Goal: Information Seeking & Learning: Find specific fact

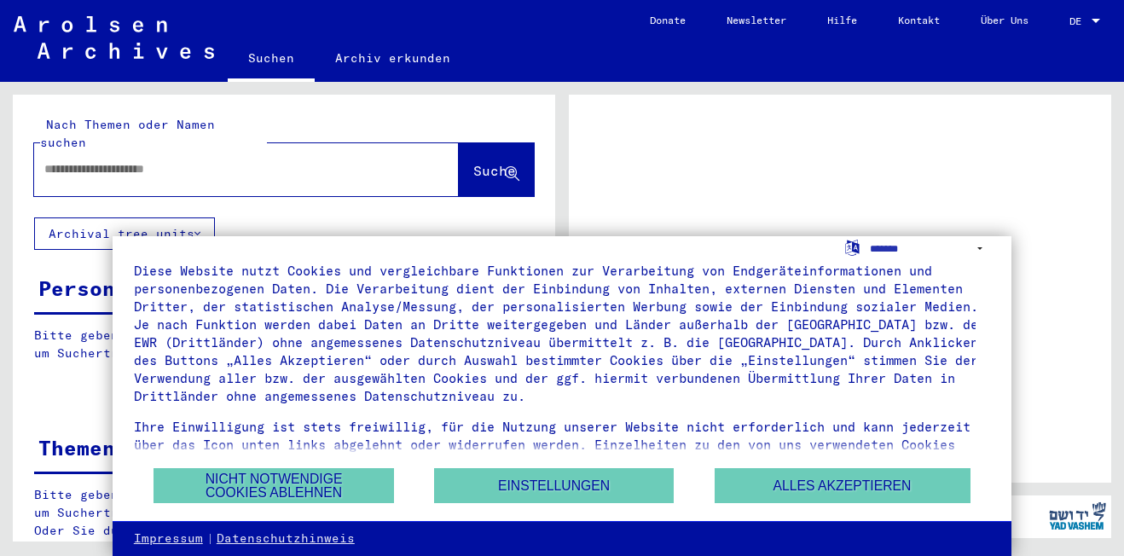
scroll to position [78, 0]
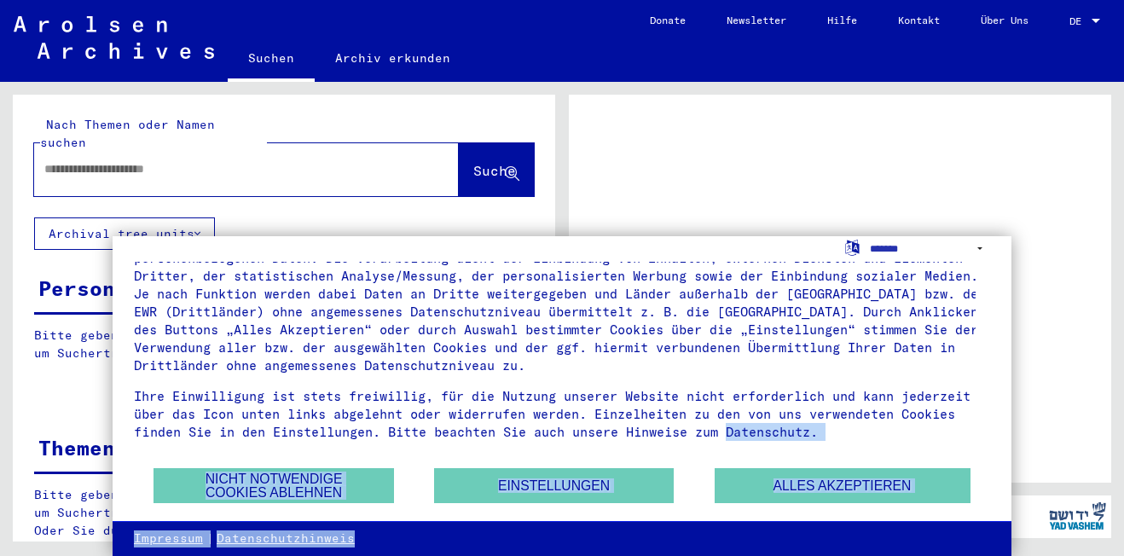
drag, startPoint x: 136, startPoint y: 431, endPoint x: 689, endPoint y: 479, distance: 554.5
click at [875, 531] on div "**********" at bounding box center [562, 396] width 899 height 320
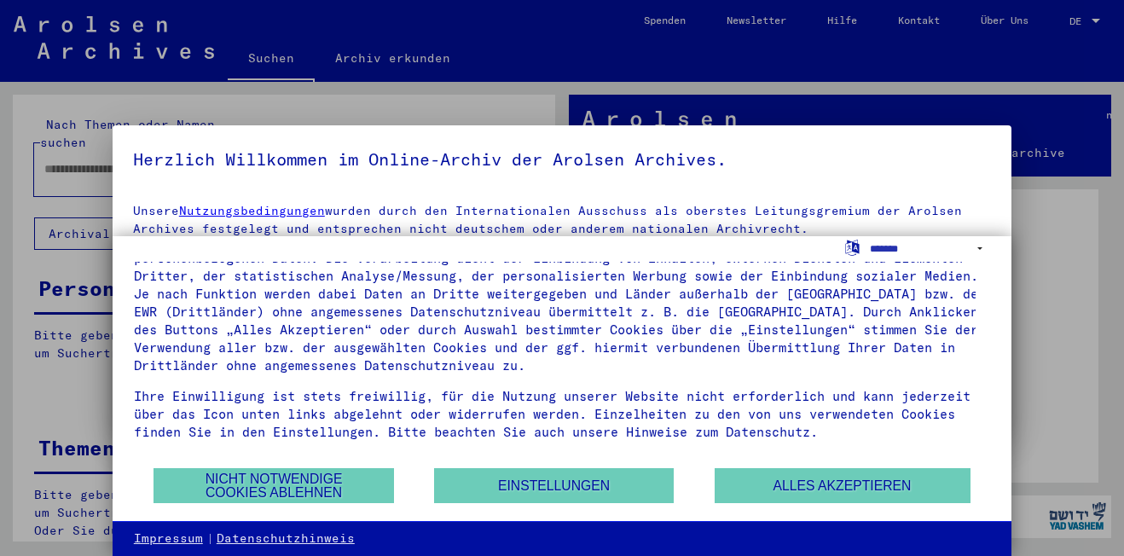
click at [1048, 316] on div at bounding box center [562, 278] width 1124 height 556
click at [266, 485] on button "Nicht notwendige Cookies ablehnen" at bounding box center [273, 485] width 240 height 35
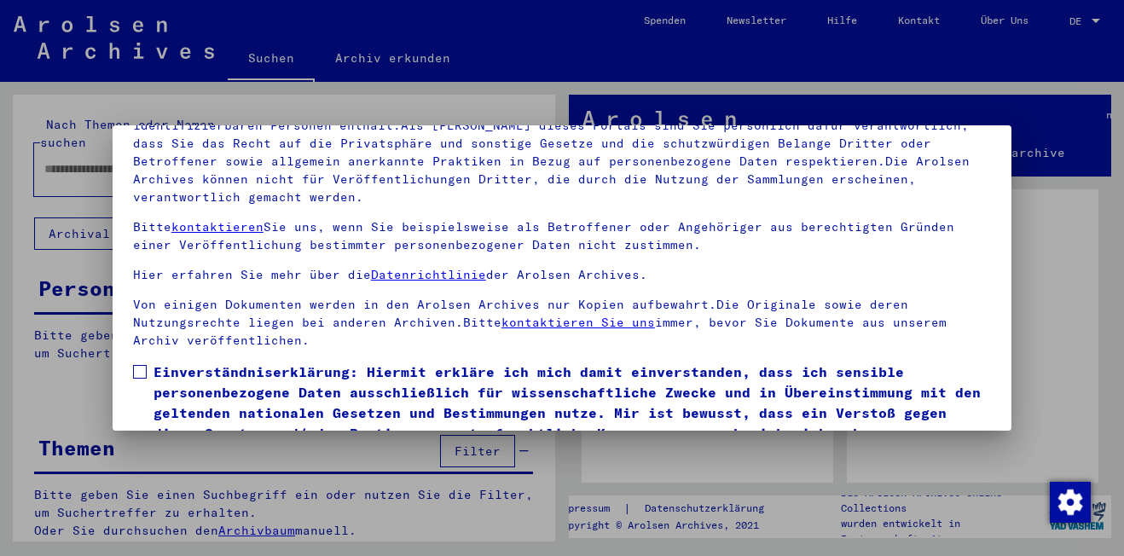
scroll to position [141, 0]
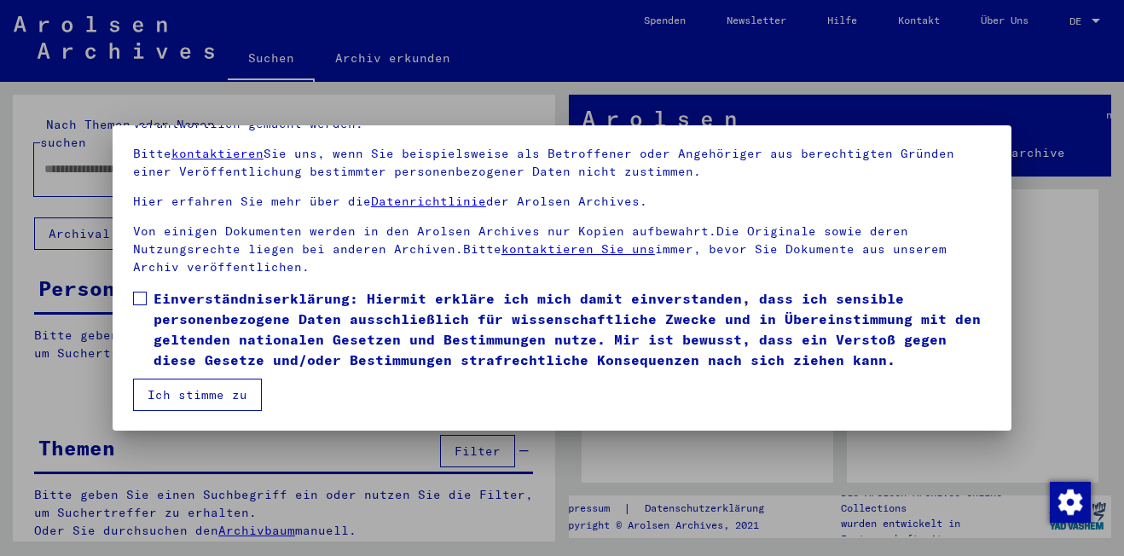
click at [142, 300] on span at bounding box center [140, 299] width 14 height 14
click at [205, 390] on button "Ich stimme zu" at bounding box center [197, 395] width 129 height 32
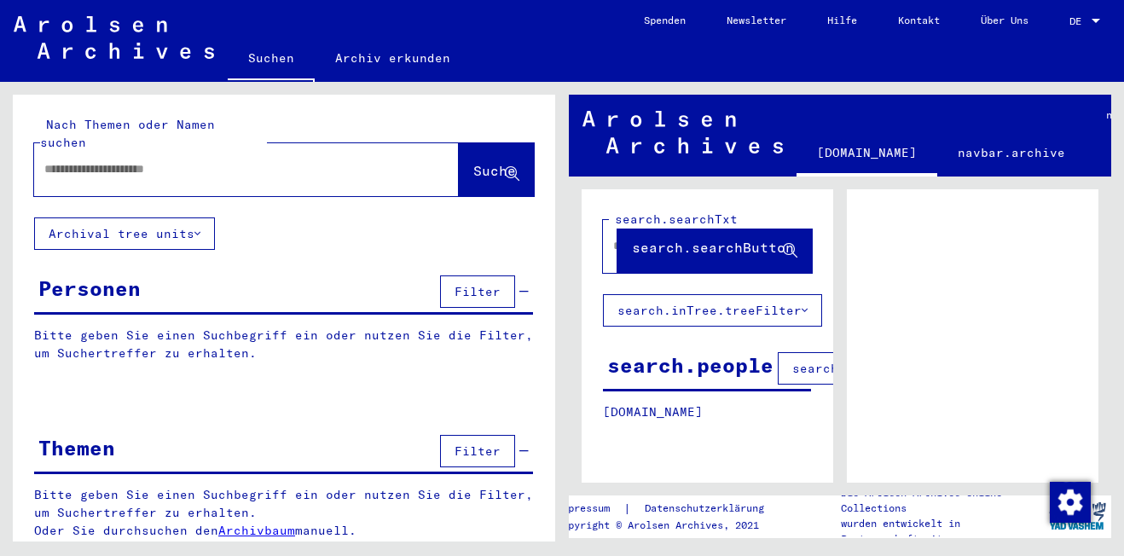
click at [81, 160] on input "text" at bounding box center [230, 169] width 373 height 18
click at [473, 162] on span "Suche" at bounding box center [494, 170] width 43 height 17
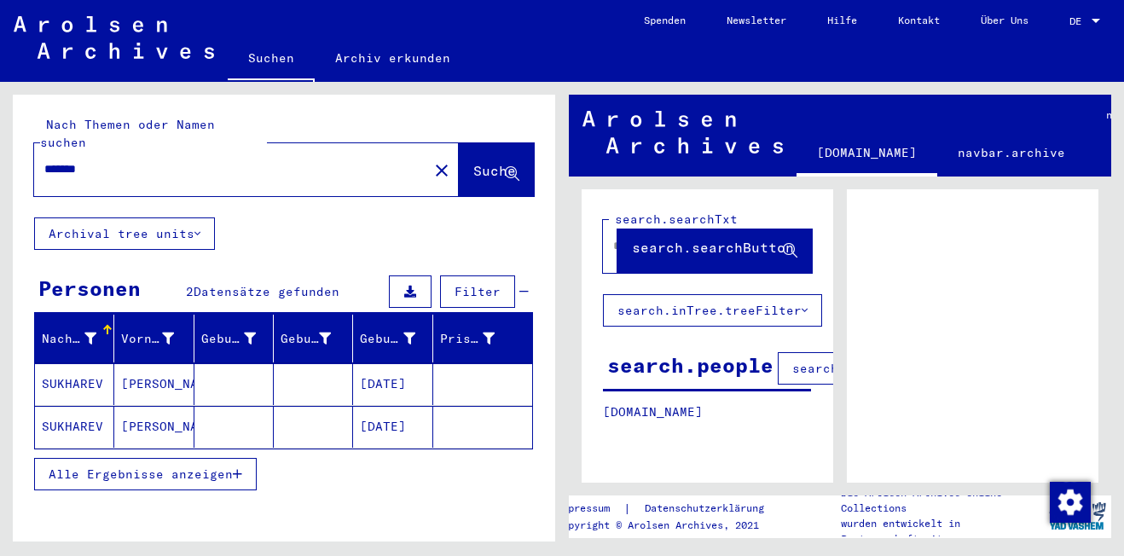
click at [234, 458] on button "Alle Ergebnisse anzeigen" at bounding box center [145, 474] width 223 height 32
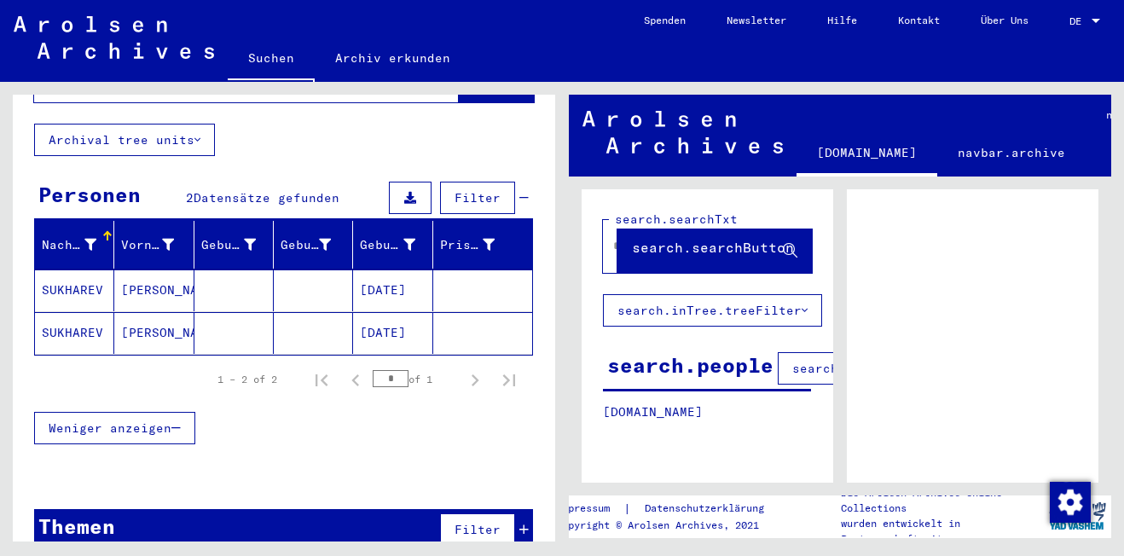
scroll to position [113, 0]
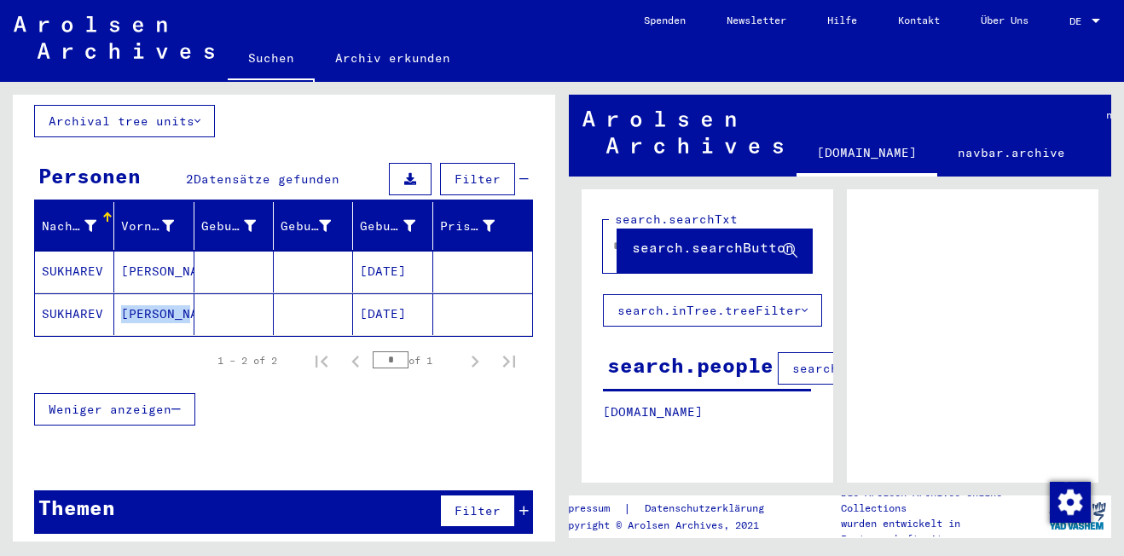
drag, startPoint x: 113, startPoint y: 298, endPoint x: 77, endPoint y: 294, distance: 36.0
click at [88, 294] on mat-row "[PERSON_NAME] [DATE]" at bounding box center [283, 314] width 497 height 43
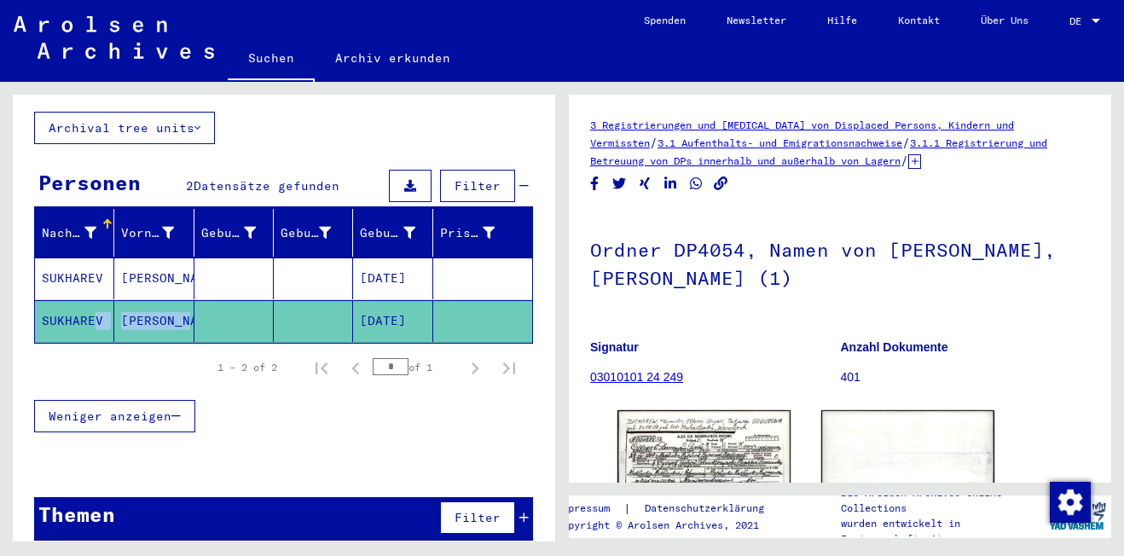
drag, startPoint x: 102, startPoint y: 264, endPoint x: 39, endPoint y: 257, distance: 63.5
click at [26, 254] on div "Nachname Vorname Geburtsname Geburt‏ Geburtsdatum Prisoner # SUKHAREV [PERSON_N…" at bounding box center [284, 332] width 542 height 246
copy mat-cell "SUKHAREV"
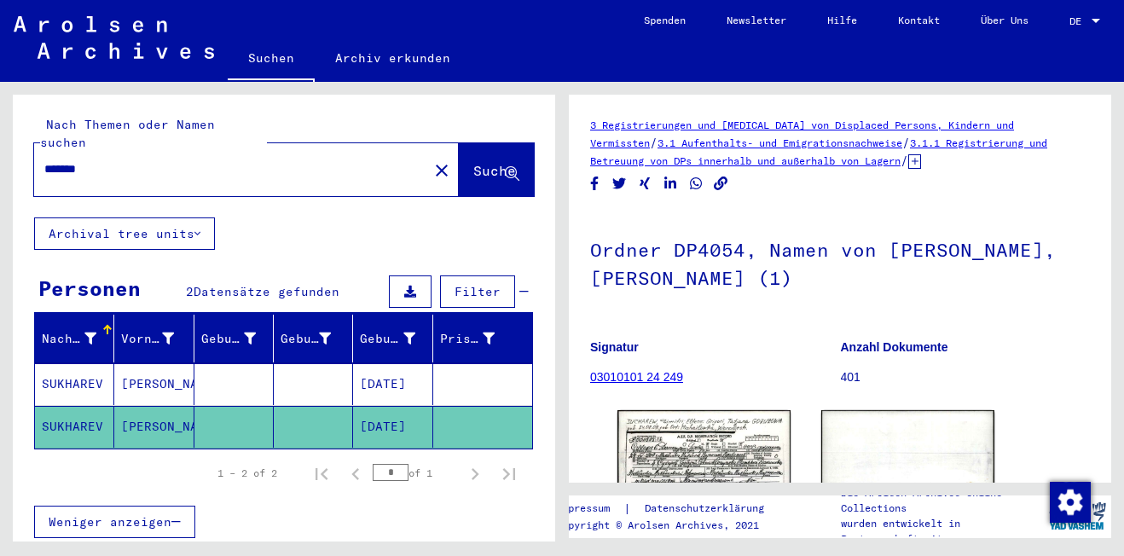
drag, startPoint x: 112, startPoint y: 151, endPoint x: 34, endPoint y: 146, distance: 77.7
click at [34, 150] on div "*******" at bounding box center [226, 169] width 384 height 38
paste input "*"
click at [466, 165] on button "Suche" at bounding box center [496, 169] width 75 height 53
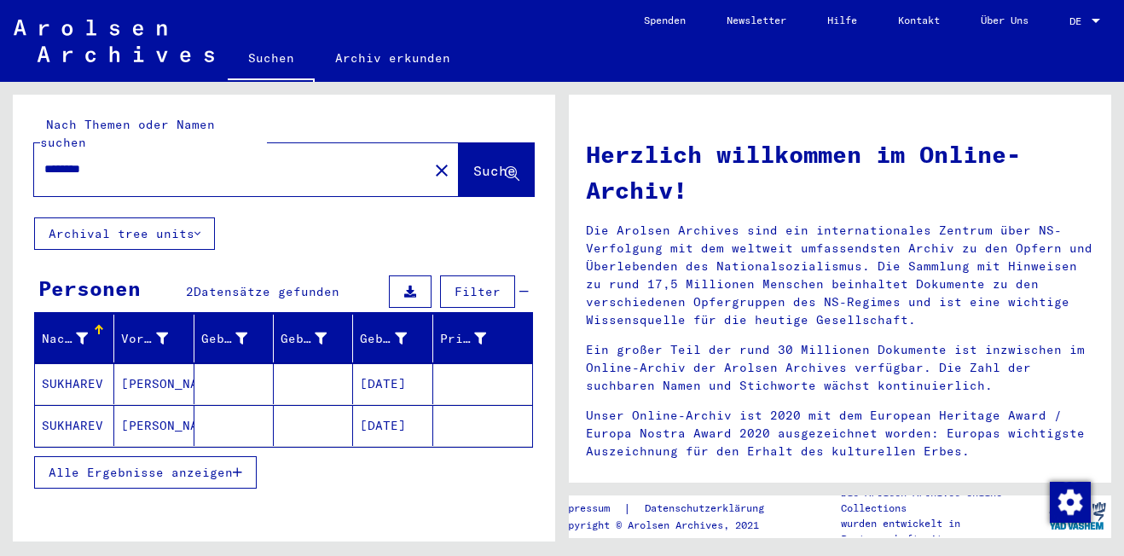
click at [61, 160] on input "********" at bounding box center [225, 169] width 363 height 18
click at [473, 162] on span "Suche" at bounding box center [494, 170] width 43 height 17
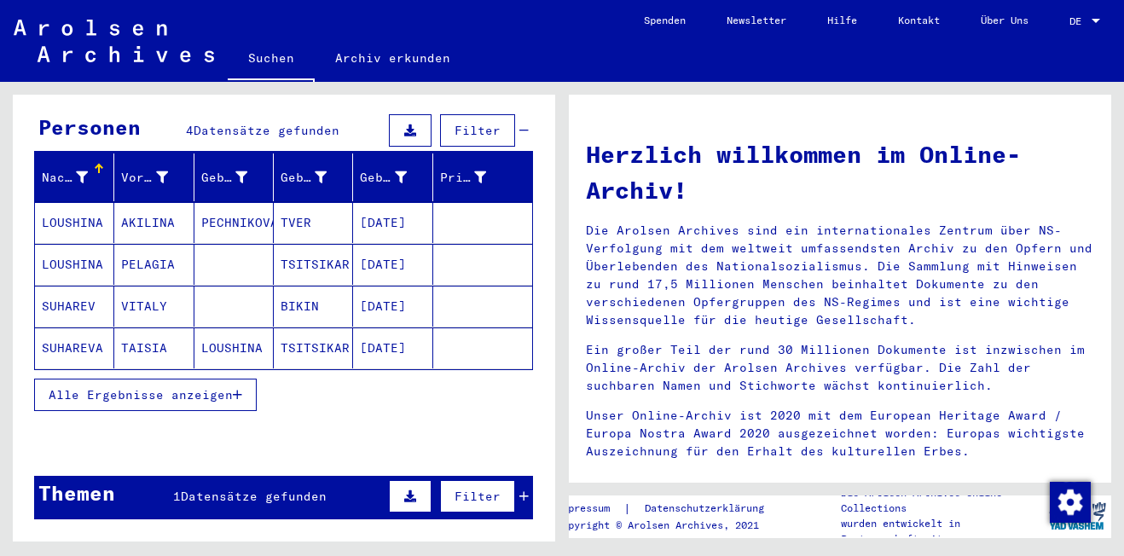
scroll to position [171, 0]
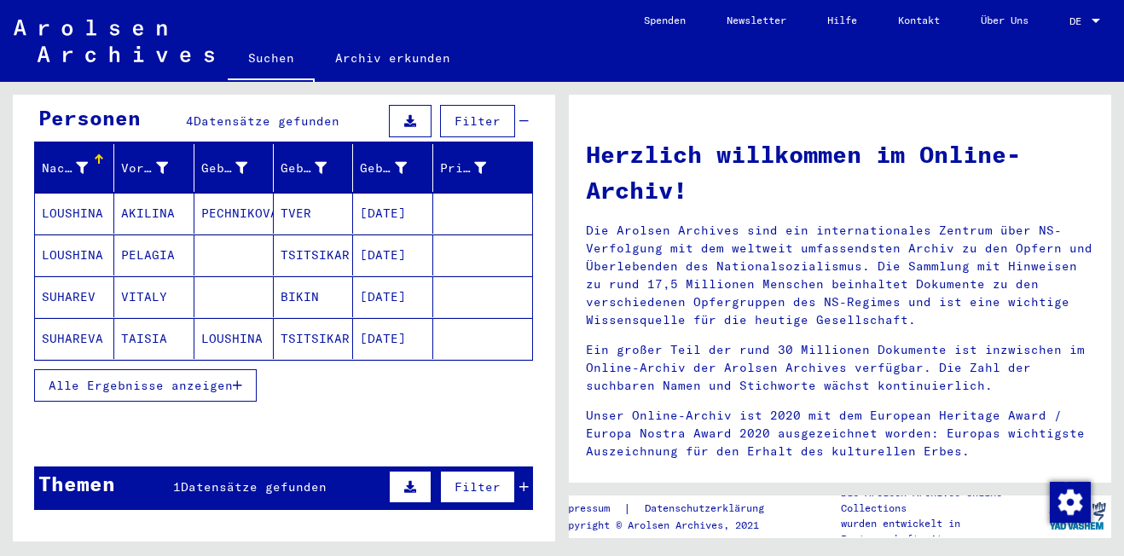
click at [239, 379] on icon "button" at bounding box center [237, 385] width 9 height 12
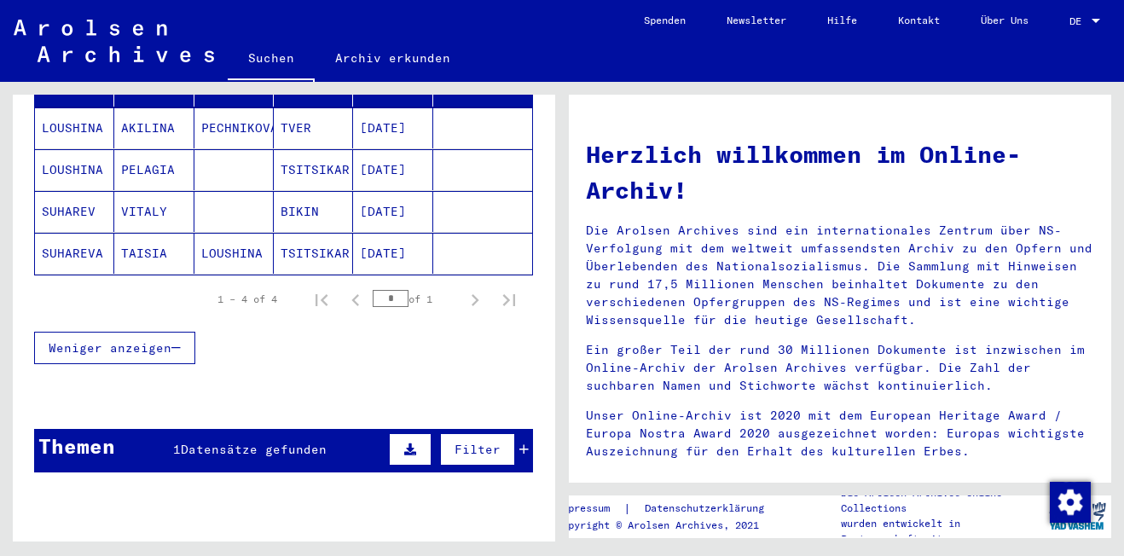
scroll to position [0, 0]
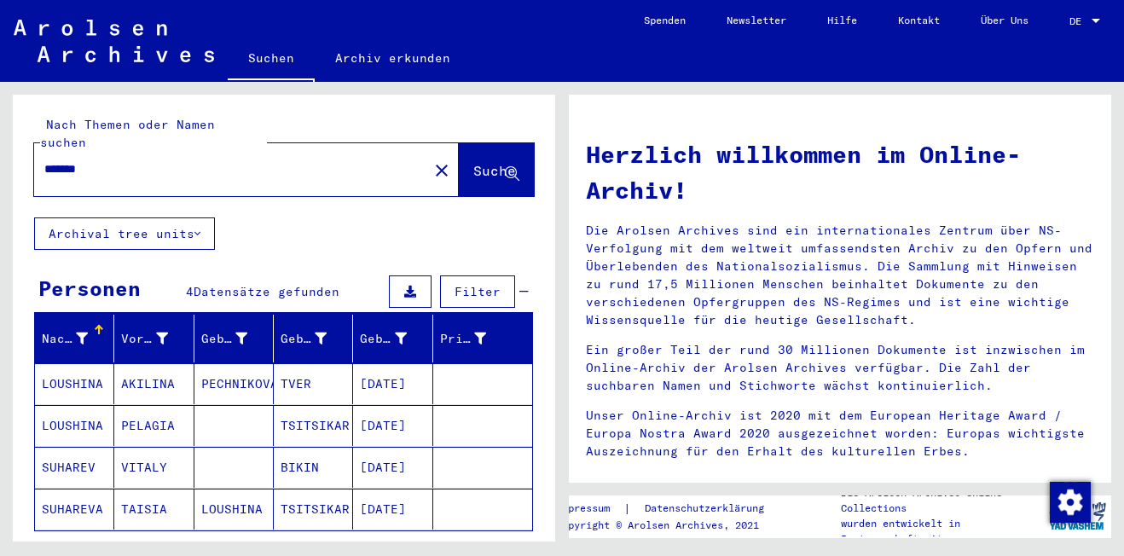
click at [59, 160] on input "*******" at bounding box center [225, 169] width 363 height 18
click at [473, 162] on span "Suche" at bounding box center [494, 170] width 43 height 17
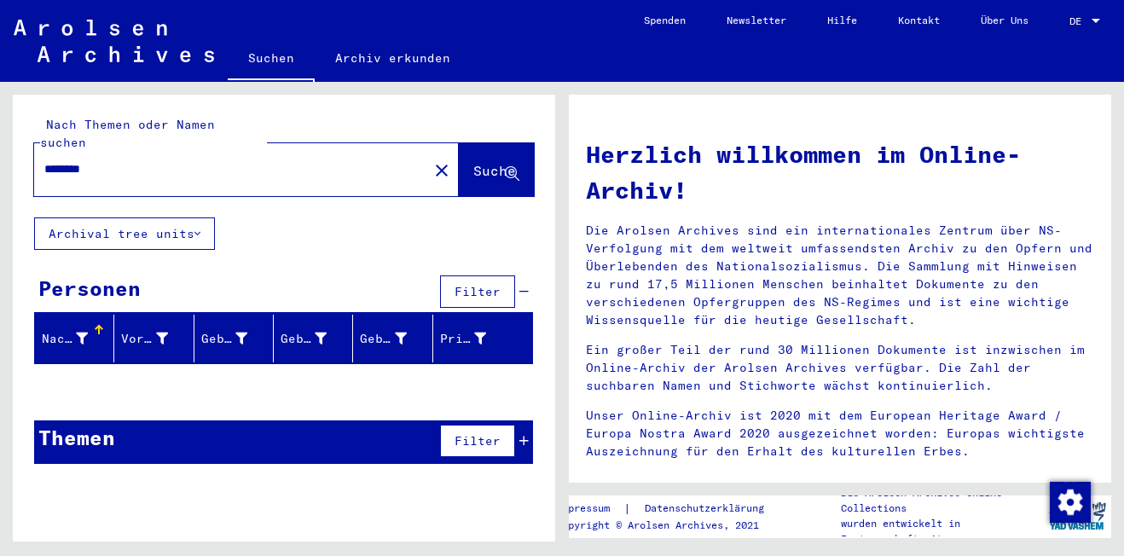
click at [68, 160] on input "********" at bounding box center [225, 169] width 363 height 18
click at [91, 160] on input "*******" at bounding box center [225, 169] width 363 height 18
click at [494, 162] on span "Suche" at bounding box center [494, 170] width 43 height 17
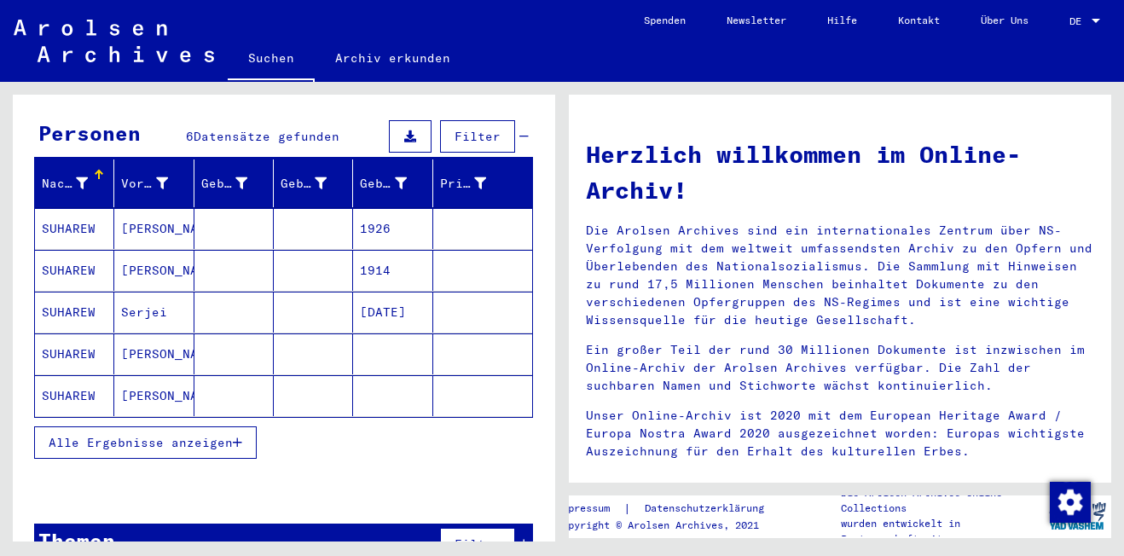
scroll to position [171, 0]
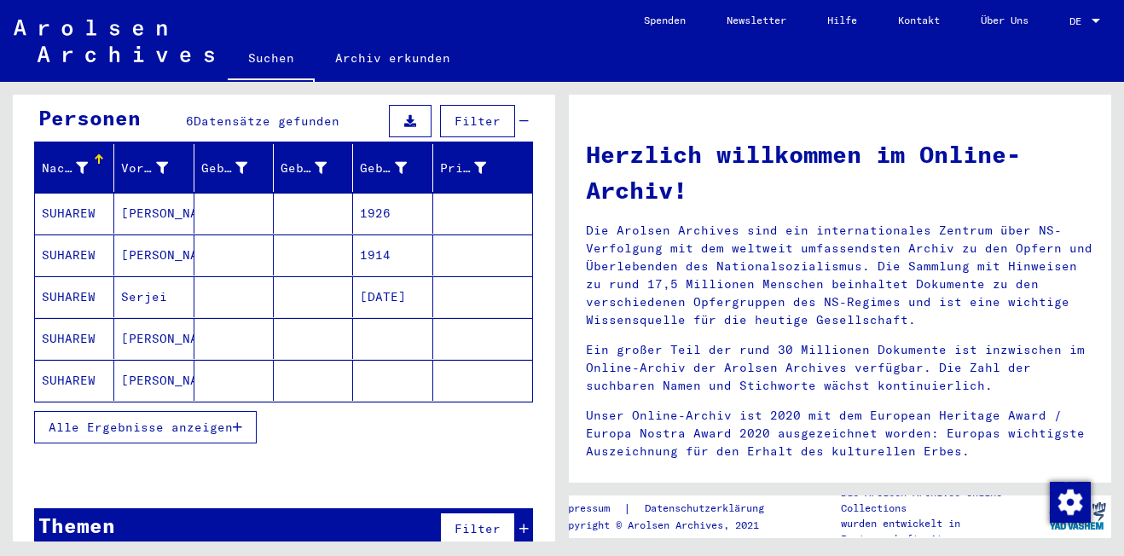
click at [239, 411] on button "Alle Ergebnisse anzeigen" at bounding box center [145, 427] width 223 height 32
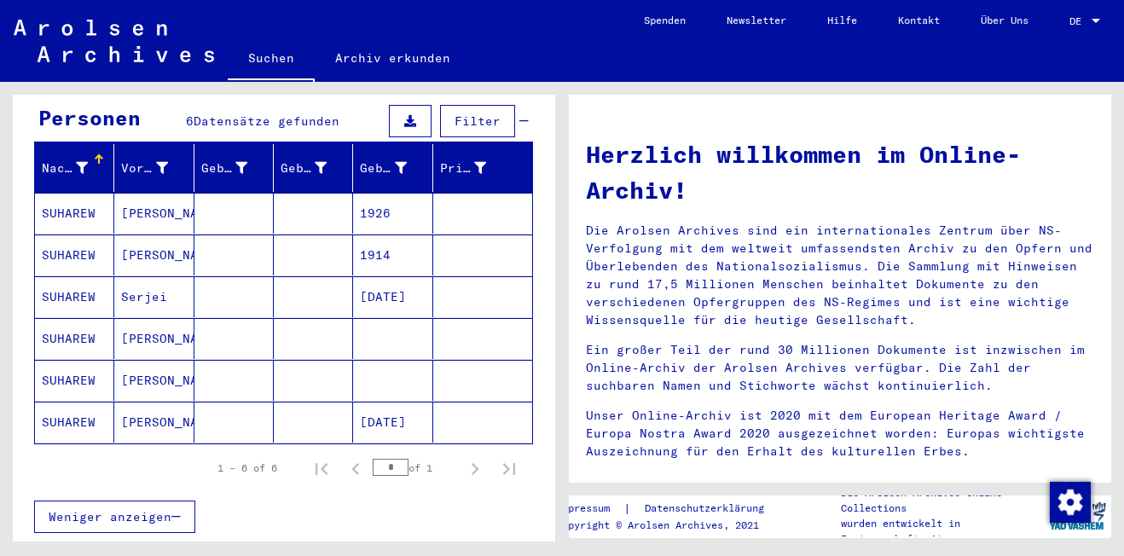
click at [148, 281] on mat-cell "Serjei" at bounding box center [153, 296] width 79 height 41
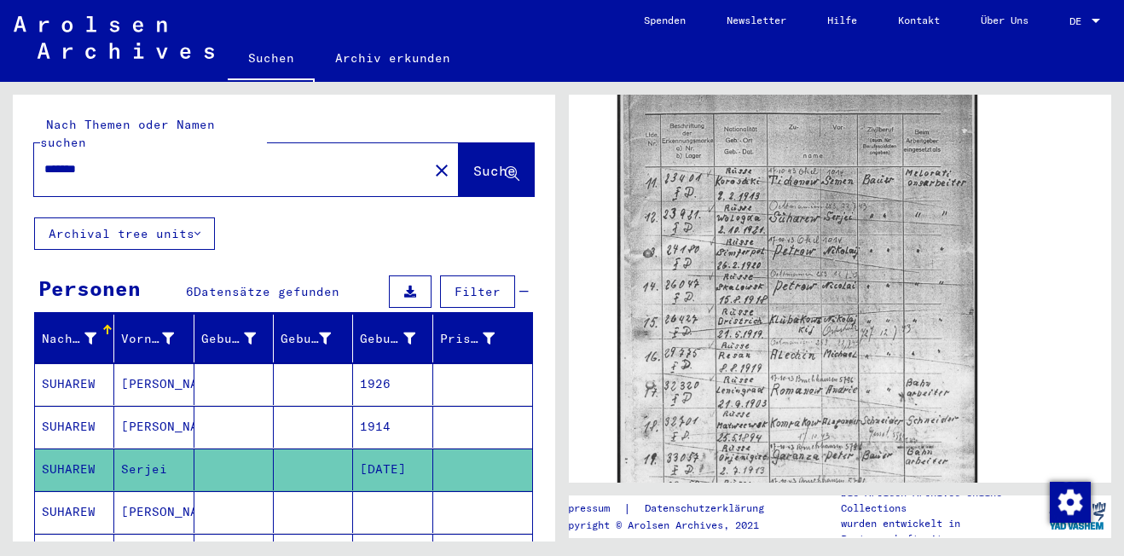
click at [58, 160] on input "*******" at bounding box center [230, 169] width 373 height 18
type input "********"
click at [473, 162] on span "Suche" at bounding box center [494, 170] width 43 height 17
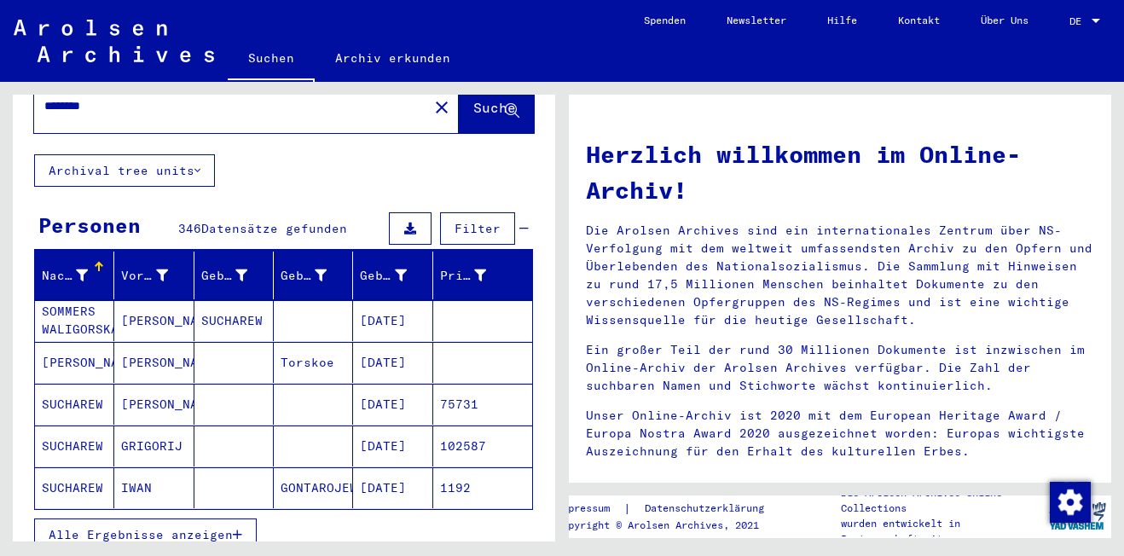
scroll to position [85, 0]
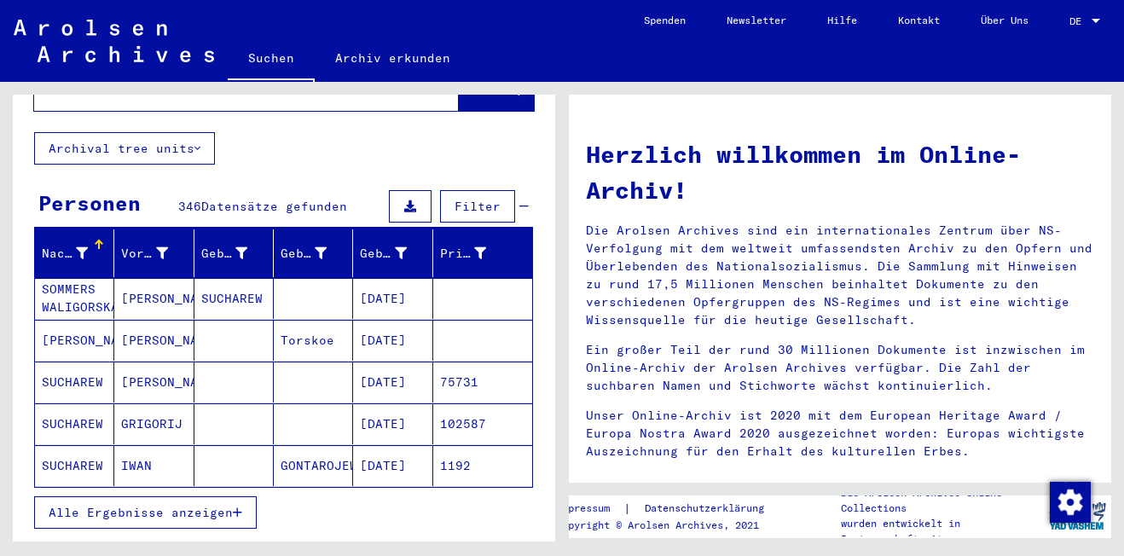
click at [240, 506] on icon "button" at bounding box center [237, 512] width 9 height 12
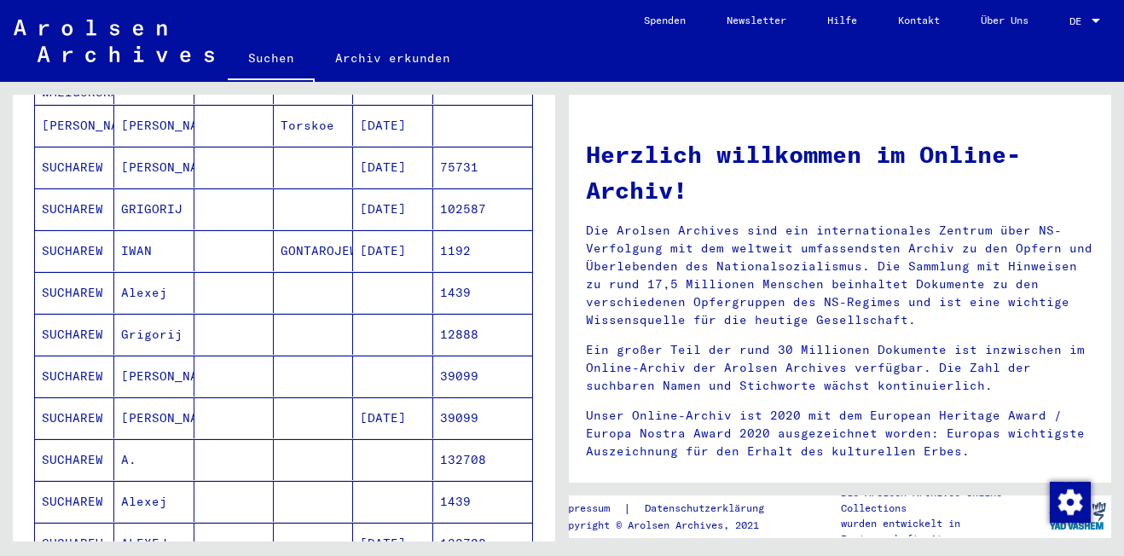
scroll to position [341, 0]
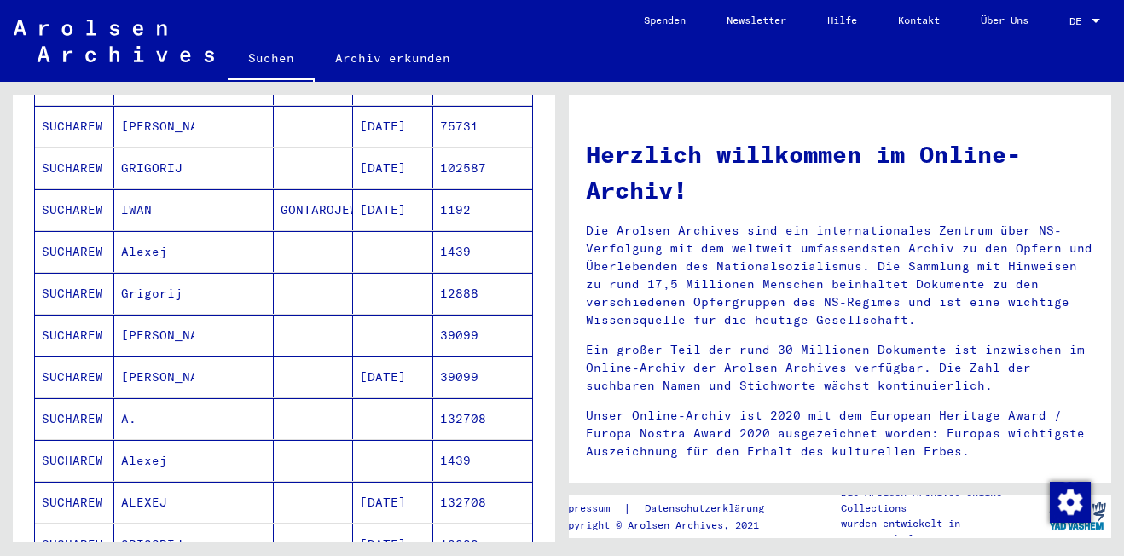
click at [115, 359] on mat-cell "[PERSON_NAME]" at bounding box center [153, 376] width 79 height 41
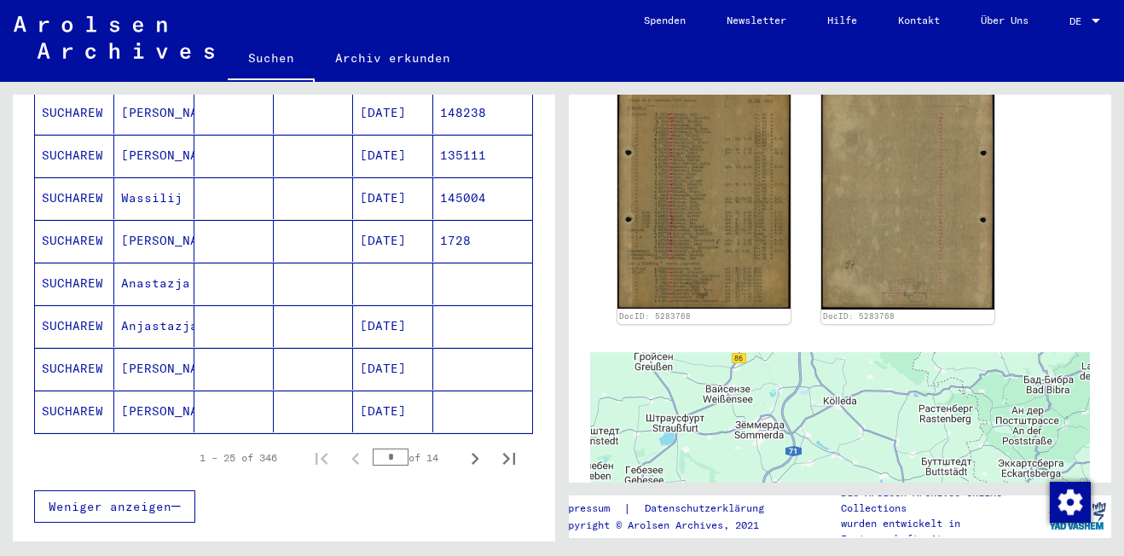
scroll to position [1025, 0]
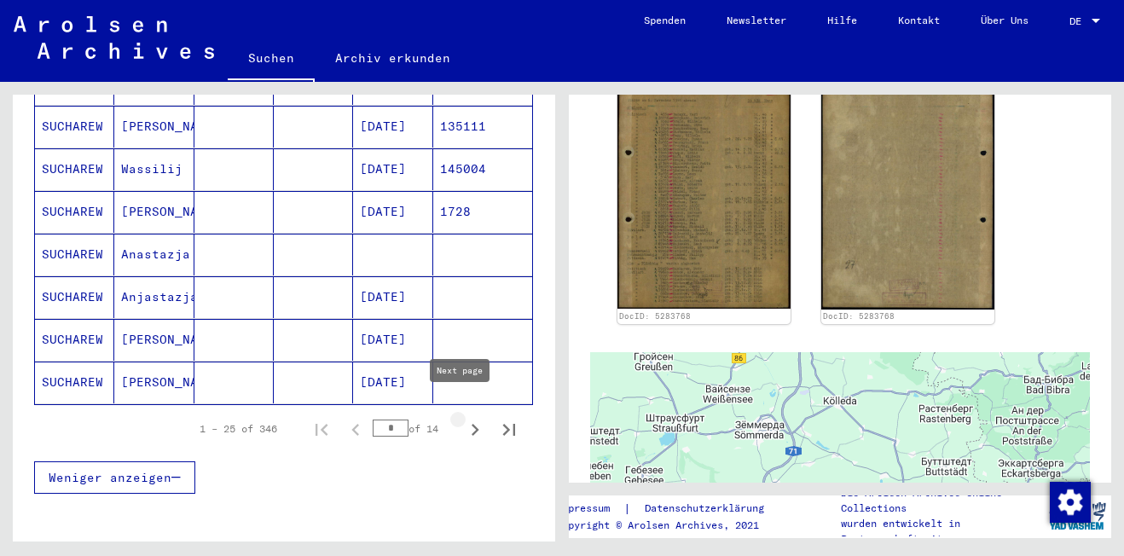
click at [463, 418] on icon "Next page" at bounding box center [475, 430] width 24 height 24
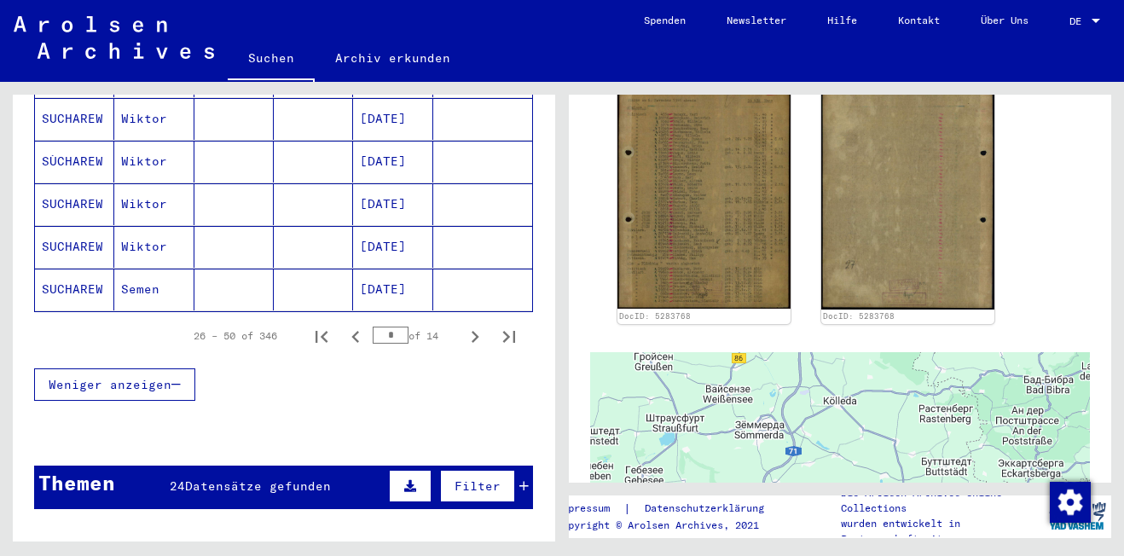
scroll to position [1110, 0]
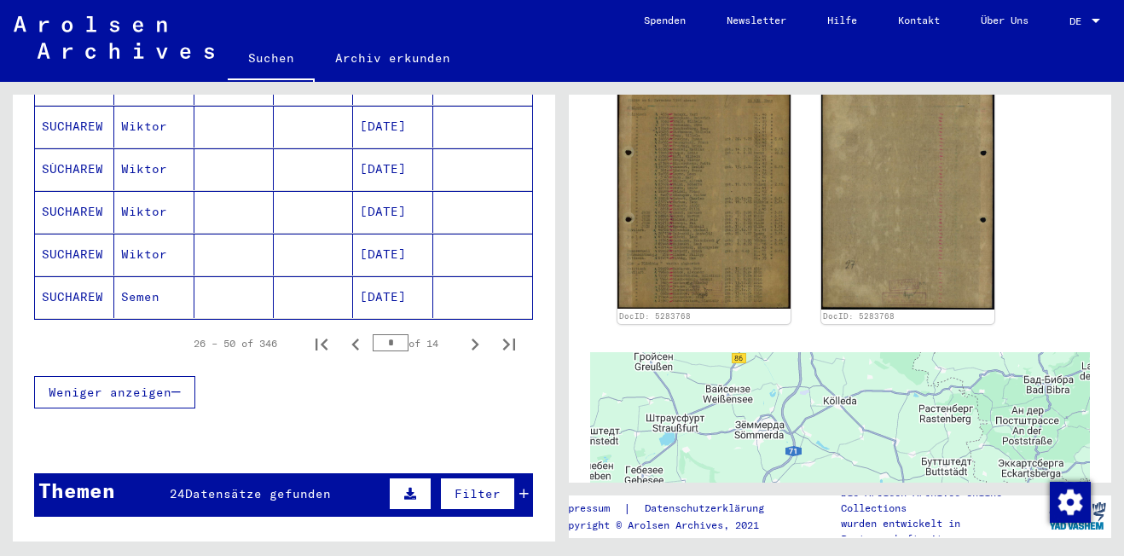
click at [125, 277] on mat-cell "Semen" at bounding box center [153, 297] width 79 height 42
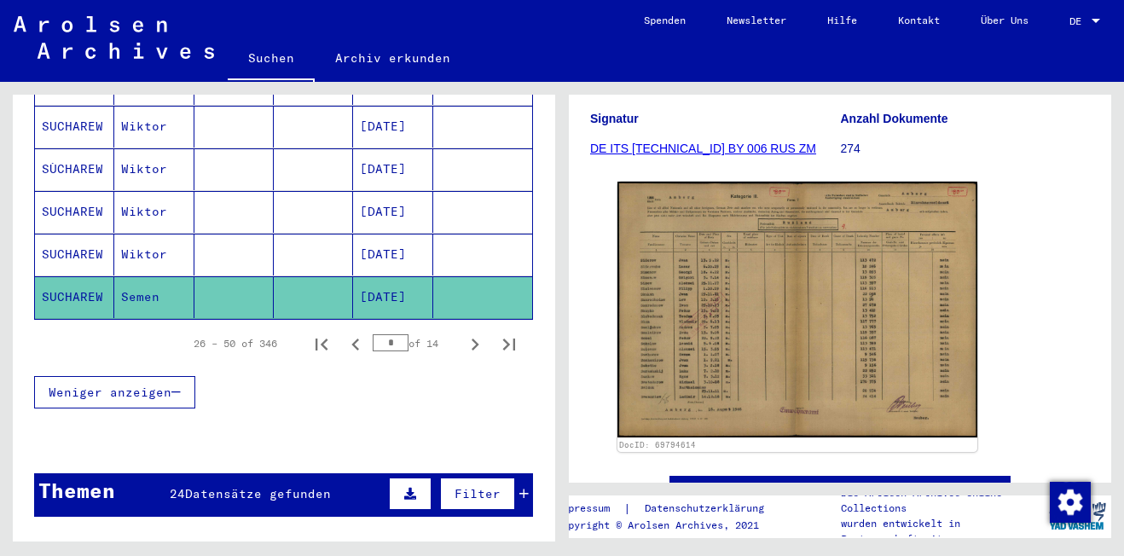
scroll to position [256, 0]
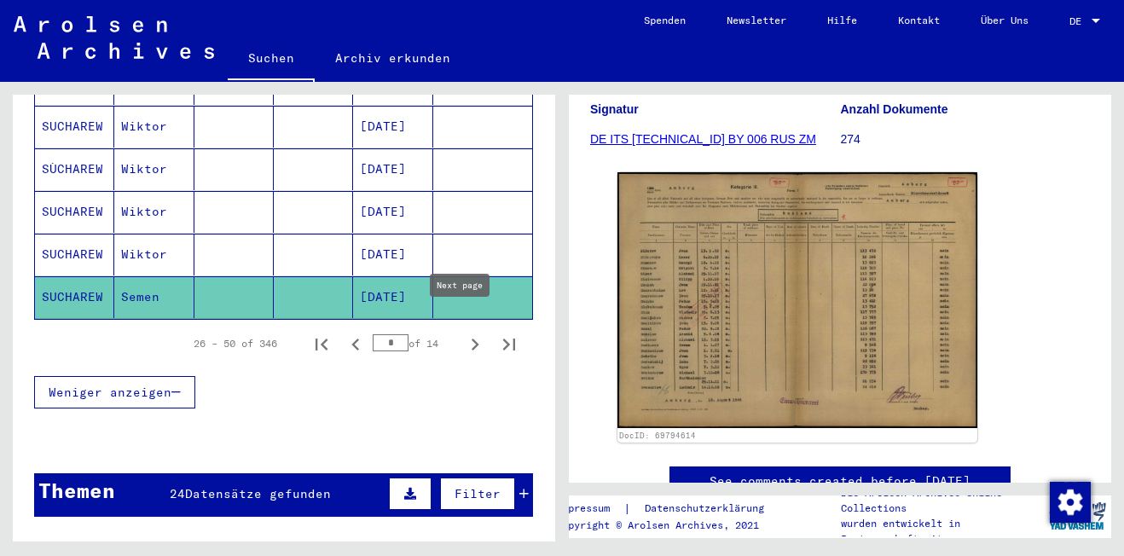
click at [463, 332] on icon "Next page" at bounding box center [475, 344] width 24 height 24
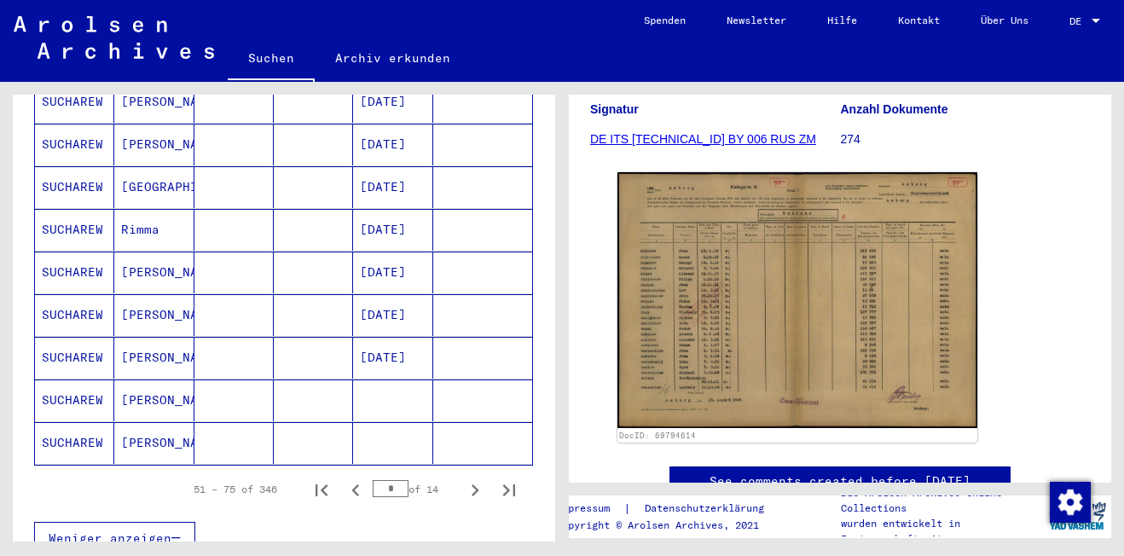
scroll to position [1195, 0]
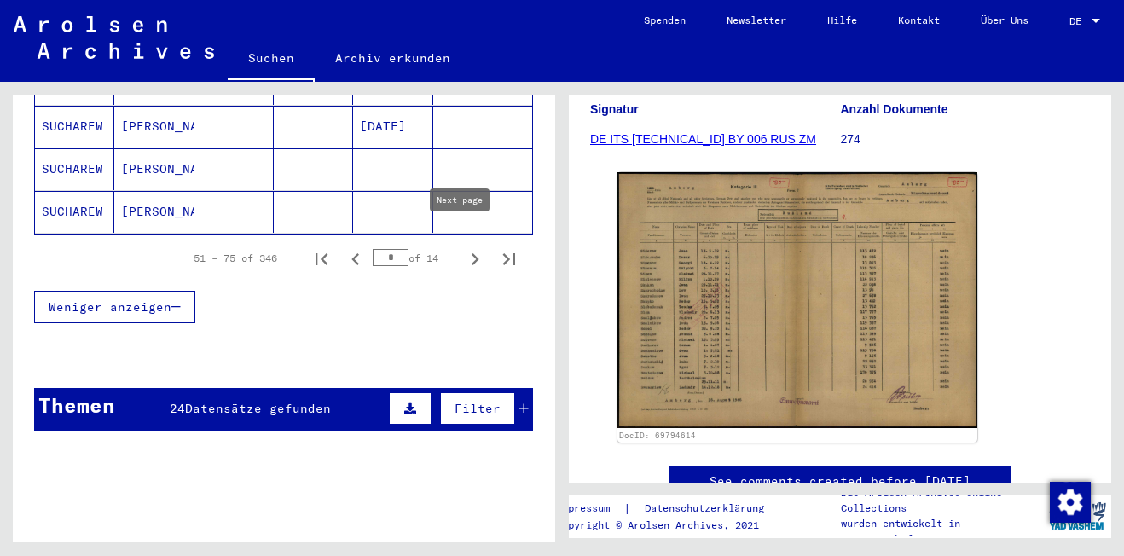
click at [463, 247] on icon "Next page" at bounding box center [475, 259] width 24 height 24
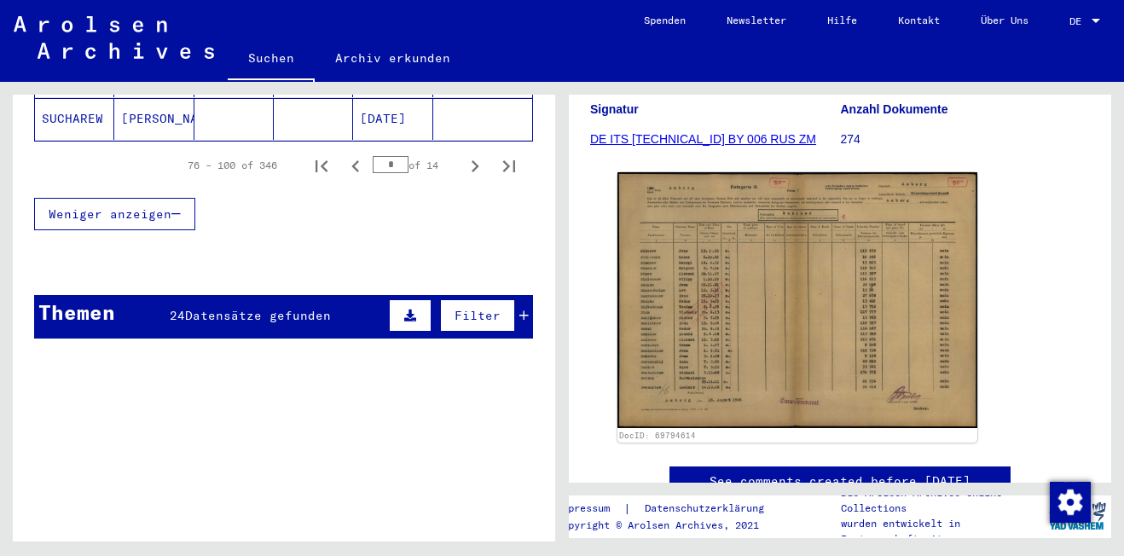
scroll to position [1110, 0]
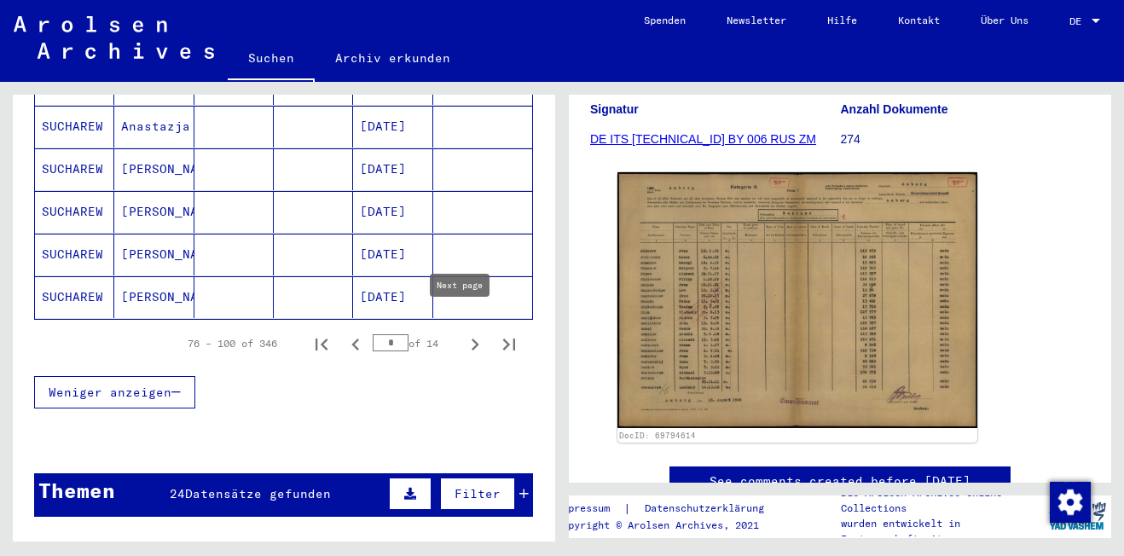
click at [471, 338] on icon "Next page" at bounding box center [475, 344] width 8 height 12
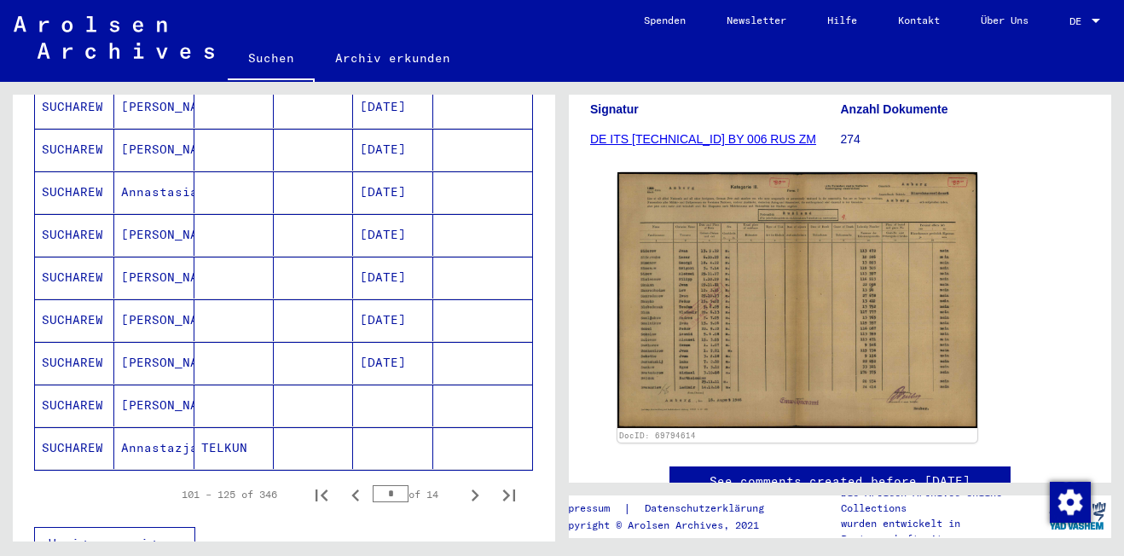
scroll to position [1195, 0]
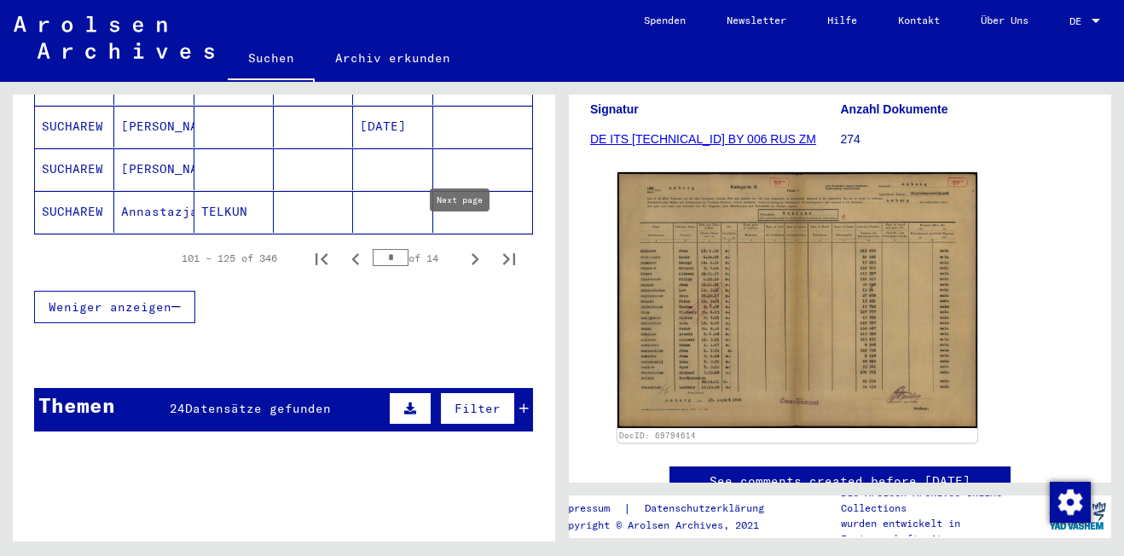
click at [463, 247] on icon "Next page" at bounding box center [475, 259] width 24 height 24
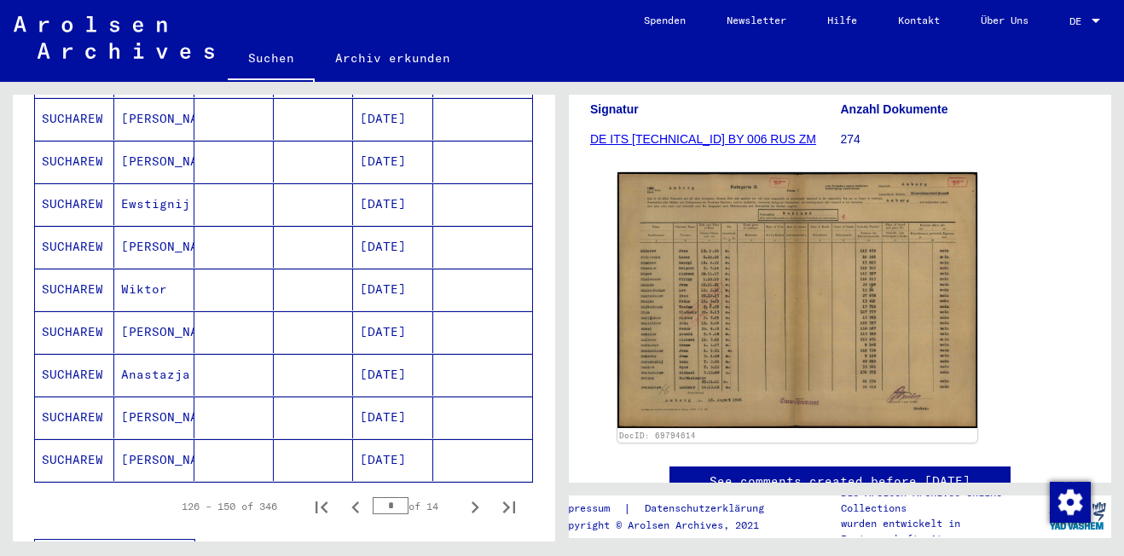
scroll to position [1281, 0]
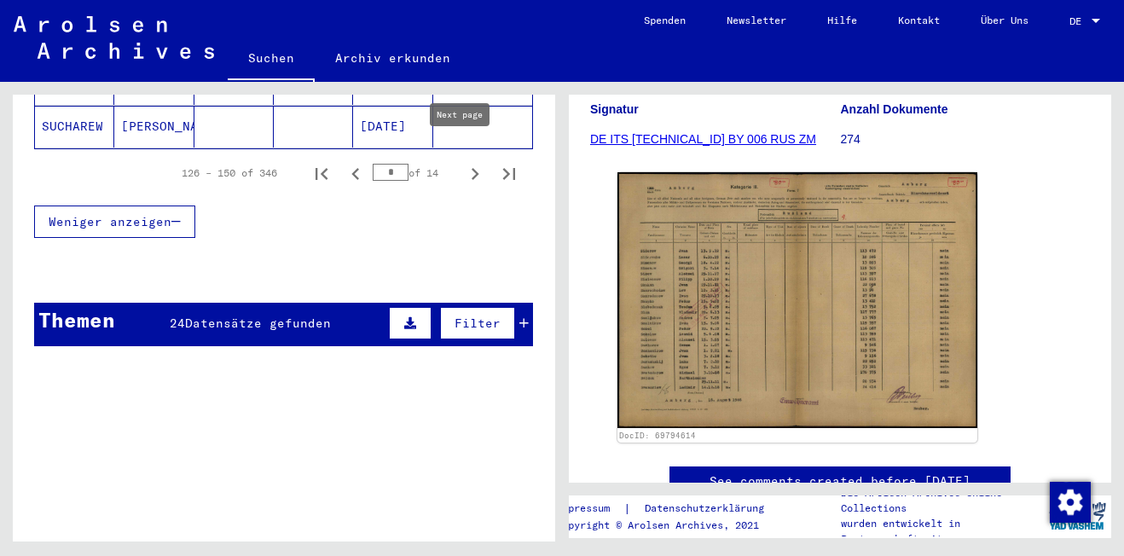
click at [463, 162] on icon "Next page" at bounding box center [475, 174] width 24 height 24
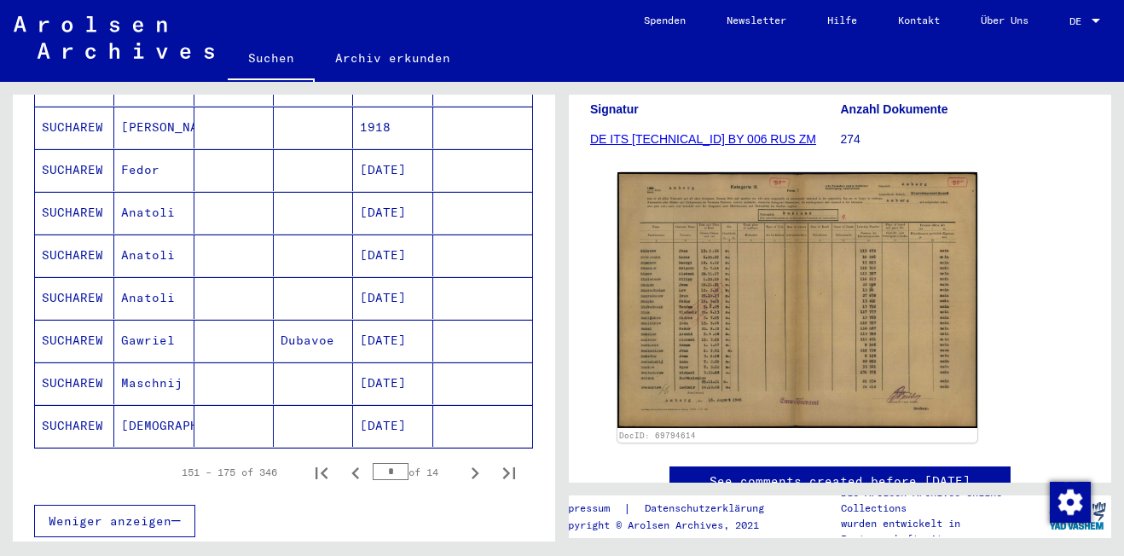
scroll to position [1195, 0]
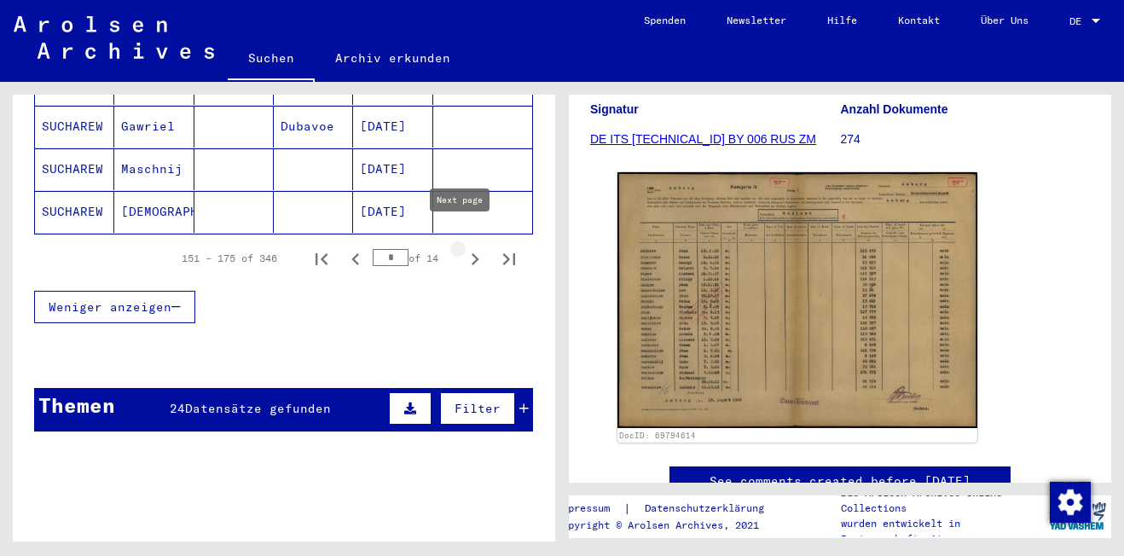
click at [471, 247] on icon "Next page" at bounding box center [475, 259] width 24 height 24
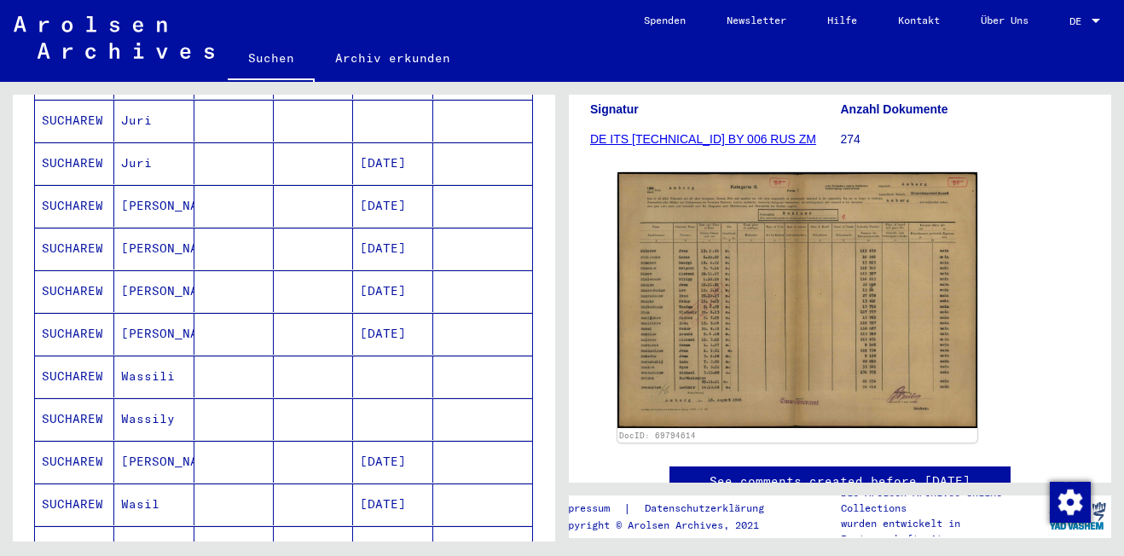
scroll to position [1110, 0]
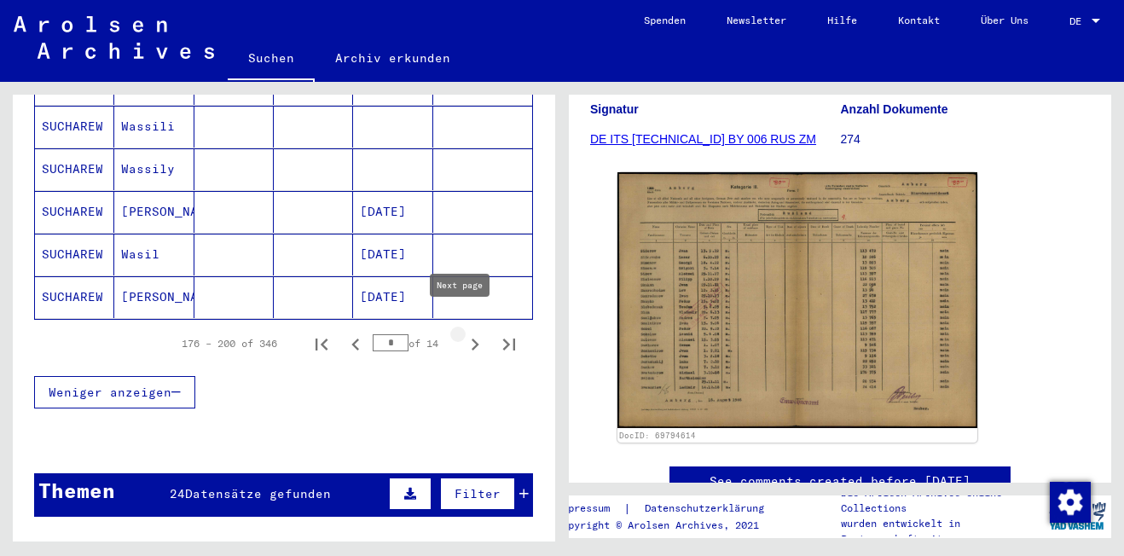
click at [463, 332] on icon "Next page" at bounding box center [475, 344] width 24 height 24
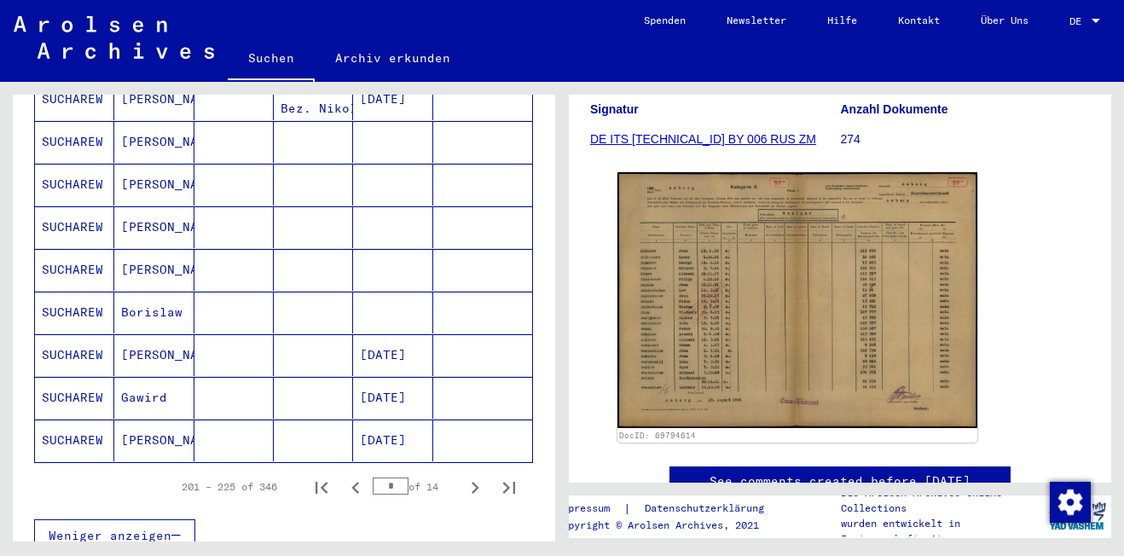
scroll to position [1195, 0]
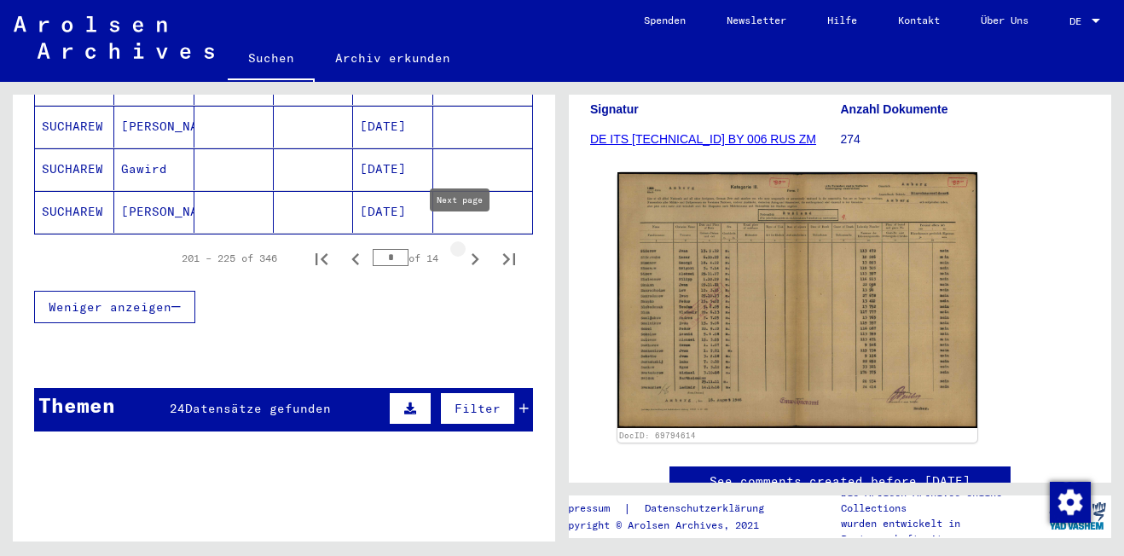
click at [463, 247] on icon "Next page" at bounding box center [475, 259] width 24 height 24
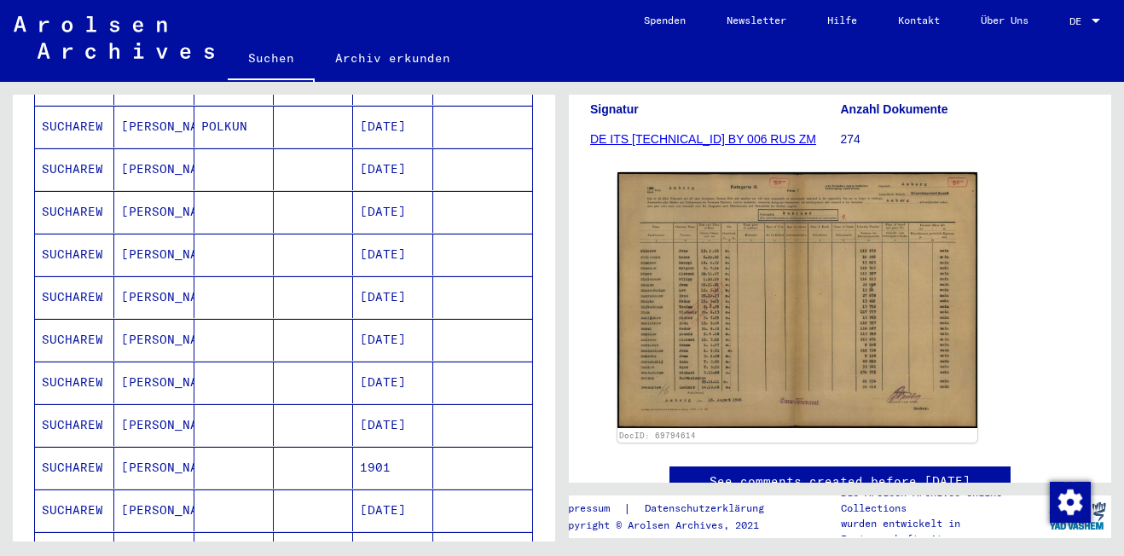
scroll to position [1281, 0]
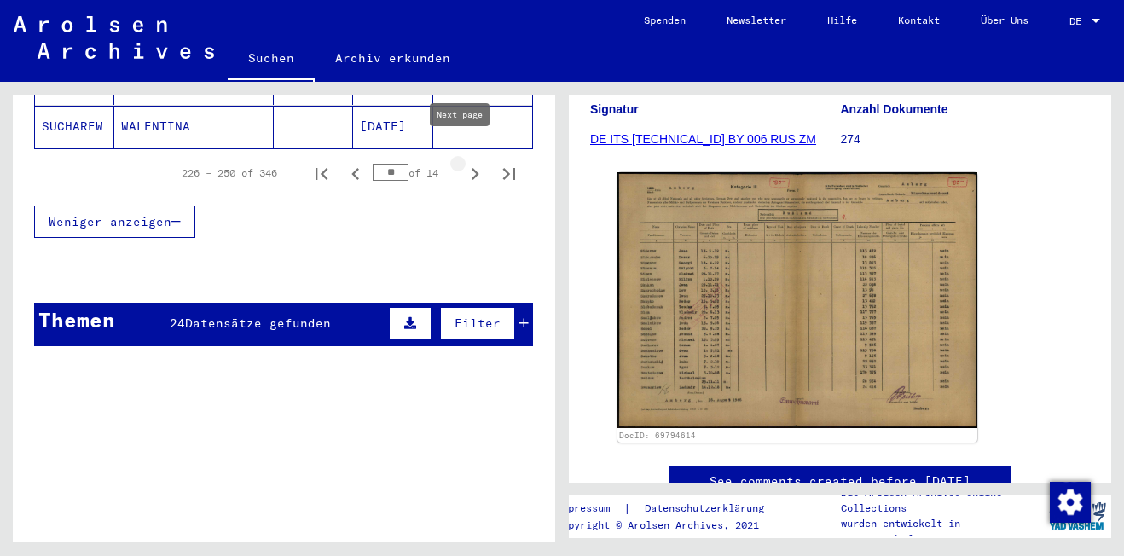
click at [471, 168] on icon "Next page" at bounding box center [475, 174] width 8 height 12
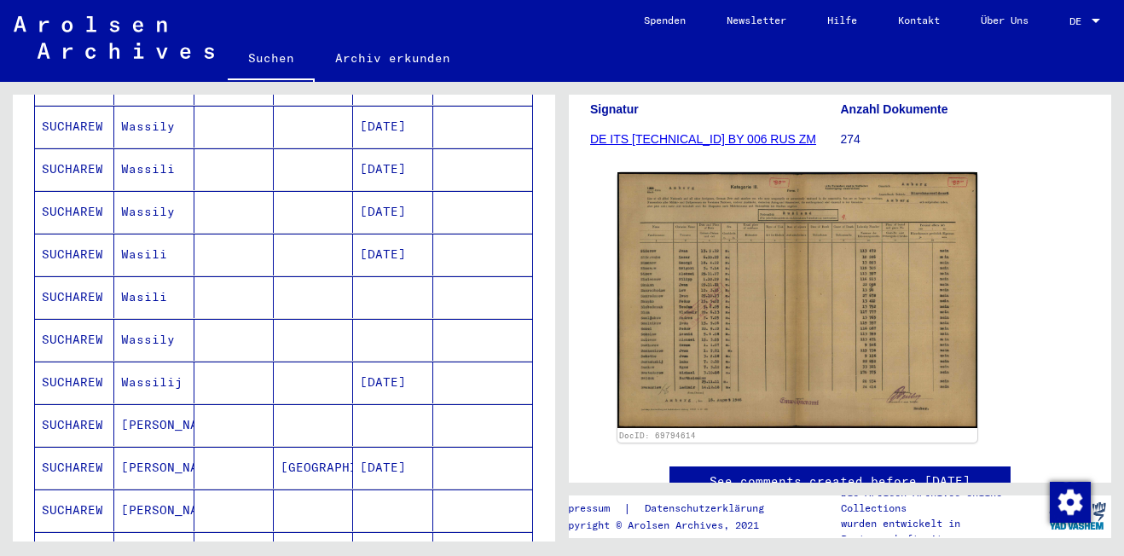
scroll to position [1110, 0]
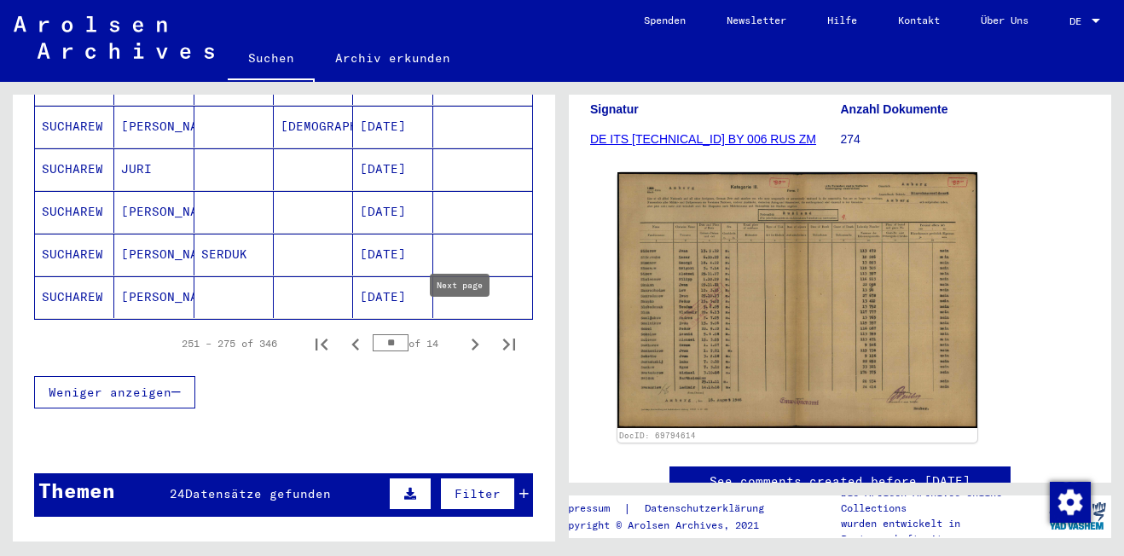
click at [465, 332] on icon "Next page" at bounding box center [475, 344] width 24 height 24
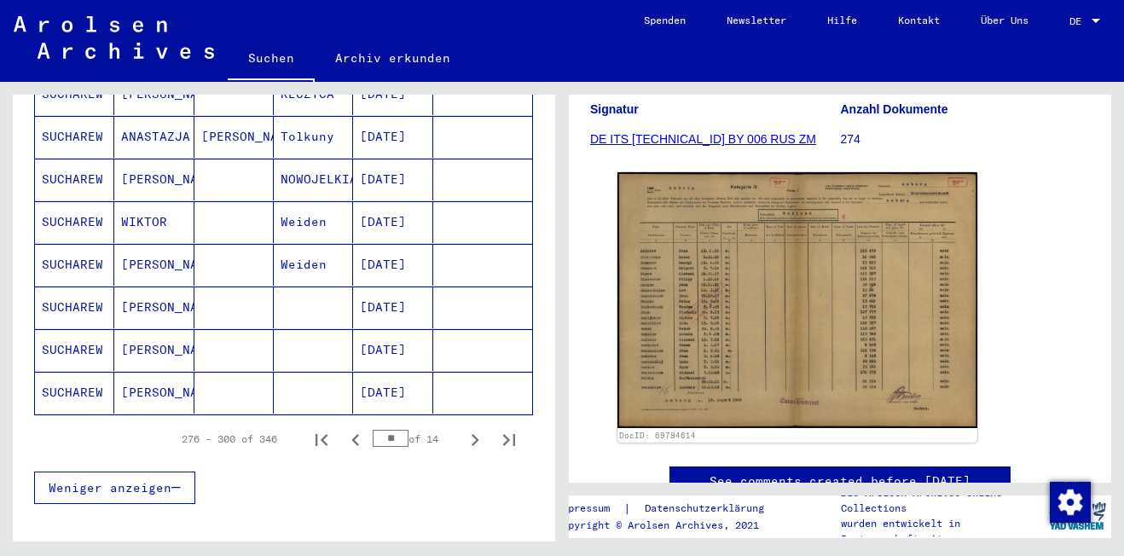
scroll to position [1281, 0]
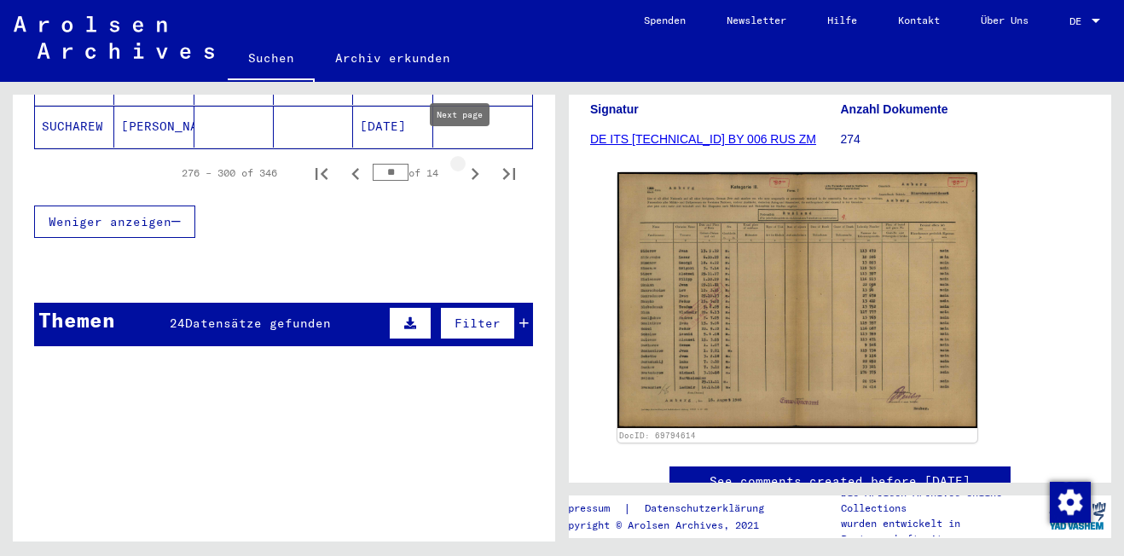
click at [463, 162] on icon "Next page" at bounding box center [475, 174] width 24 height 24
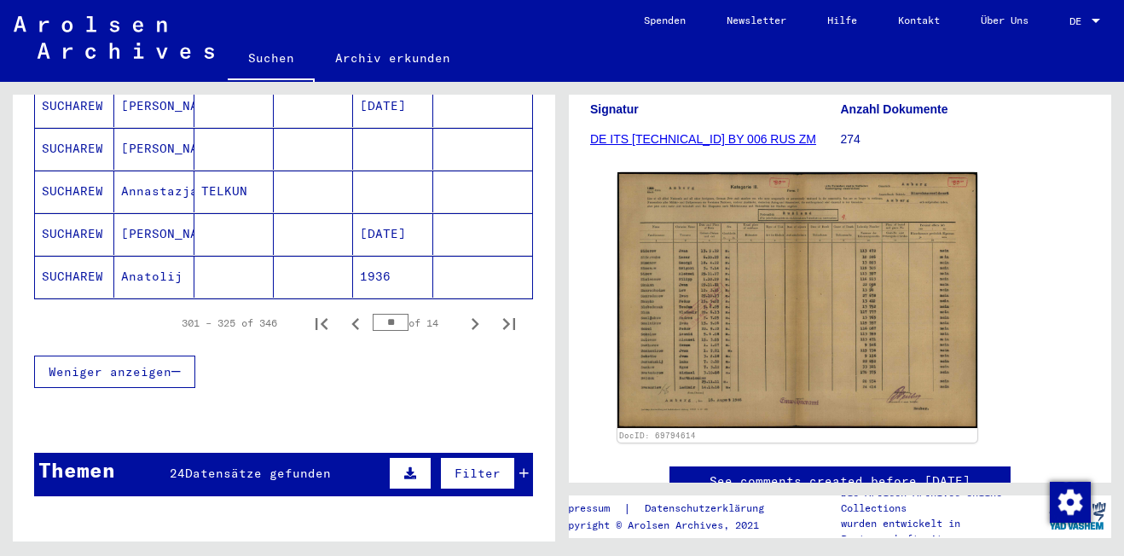
scroll to position [1195, 0]
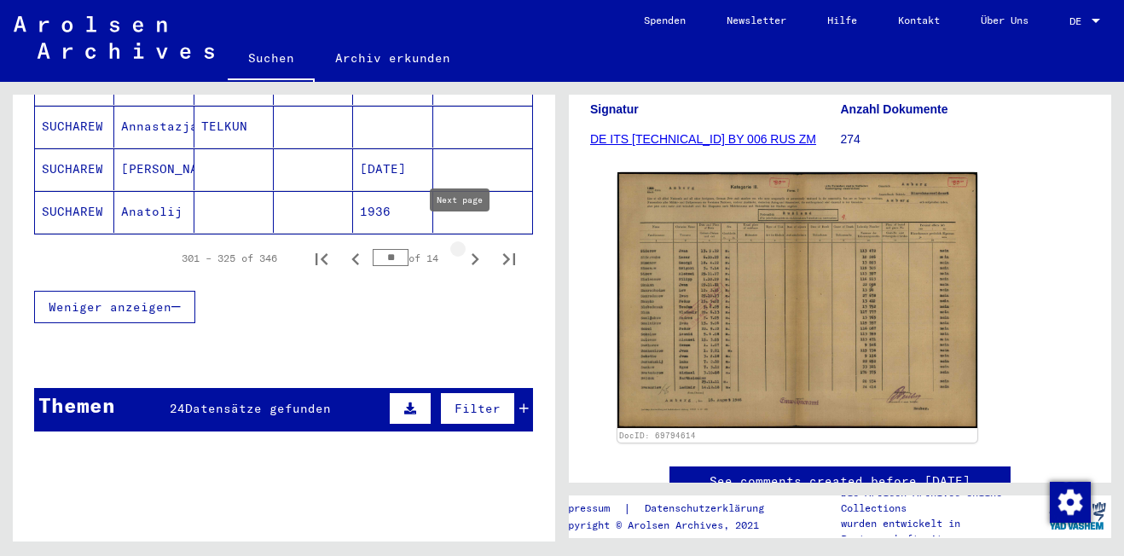
click at [463, 247] on icon "Next page" at bounding box center [475, 259] width 24 height 24
type input "**"
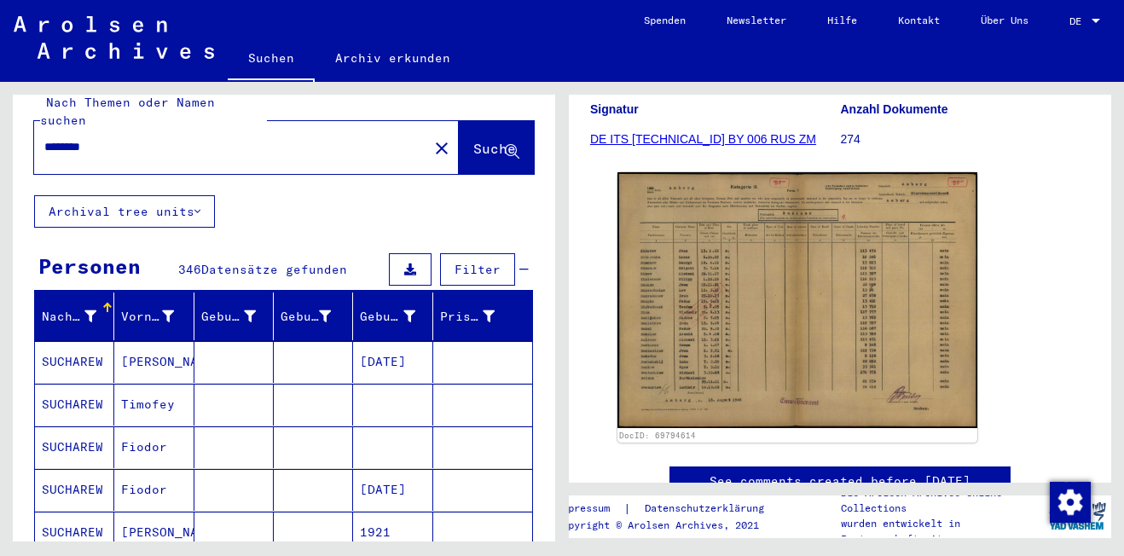
scroll to position [2, 0]
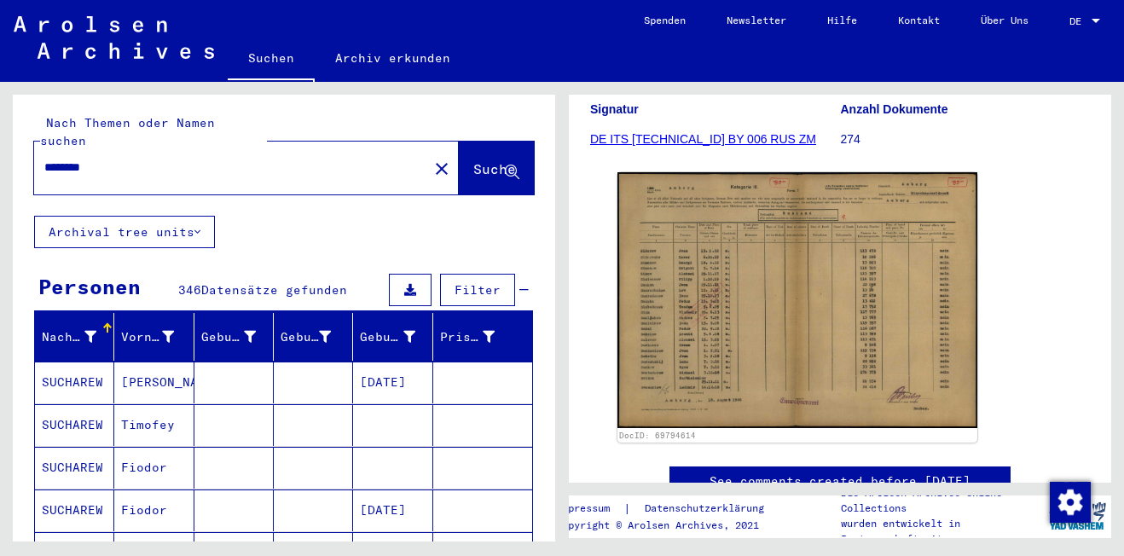
click at [61, 159] on input "********" at bounding box center [230, 168] width 373 height 18
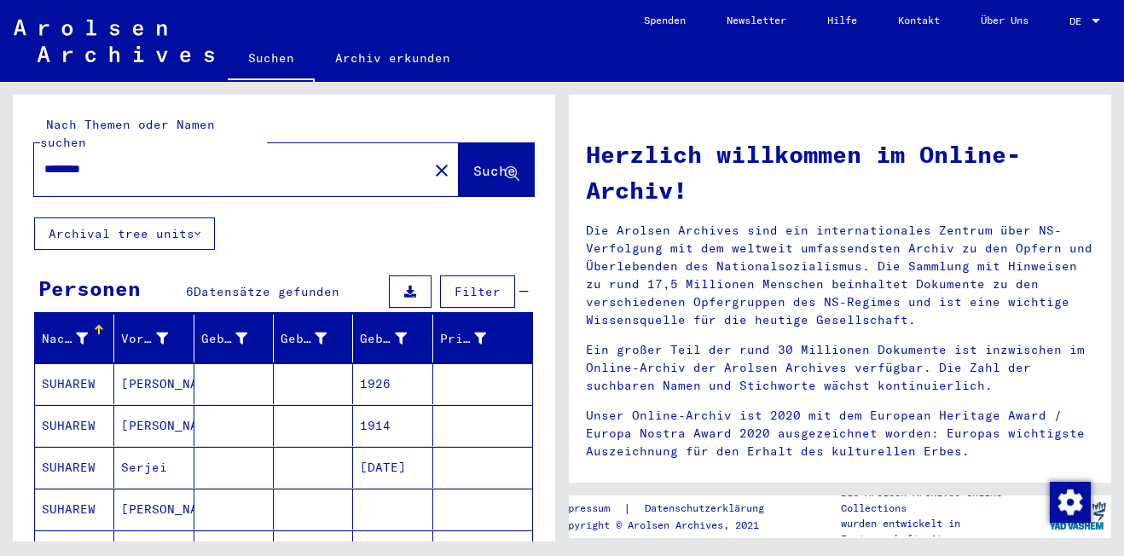
click at [480, 172] on button "Suche" at bounding box center [496, 169] width 75 height 53
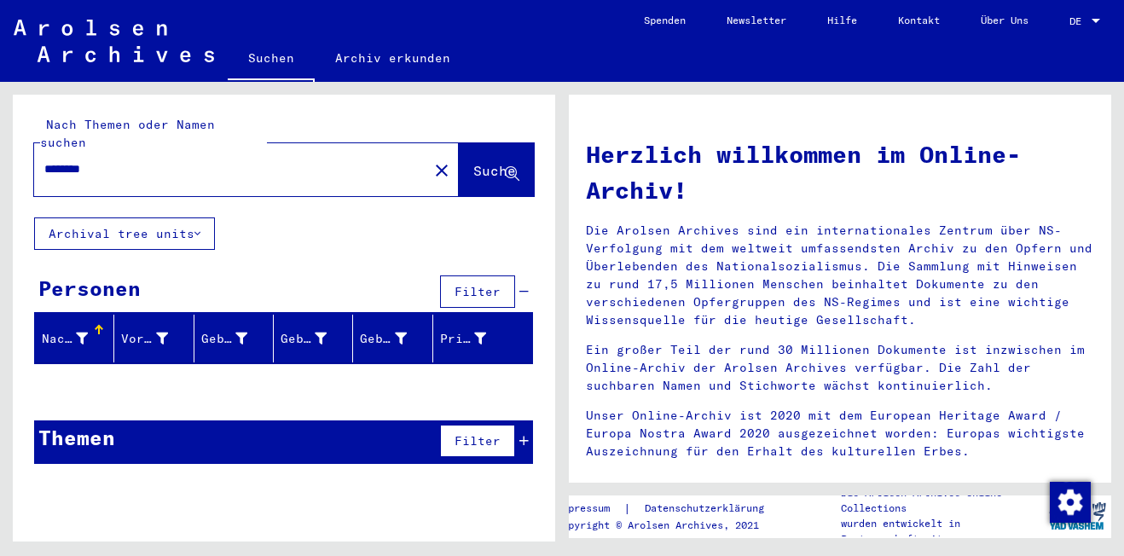
click at [61, 160] on input "********" at bounding box center [225, 169] width 363 height 18
click at [49, 160] on input "*******" at bounding box center [225, 169] width 363 height 18
click at [486, 165] on button "Suche" at bounding box center [496, 169] width 75 height 53
click at [59, 160] on input "*******" at bounding box center [225, 169] width 363 height 18
drag, startPoint x: 455, startPoint y: 148, endPoint x: 533, endPoint y: 159, distance: 78.4
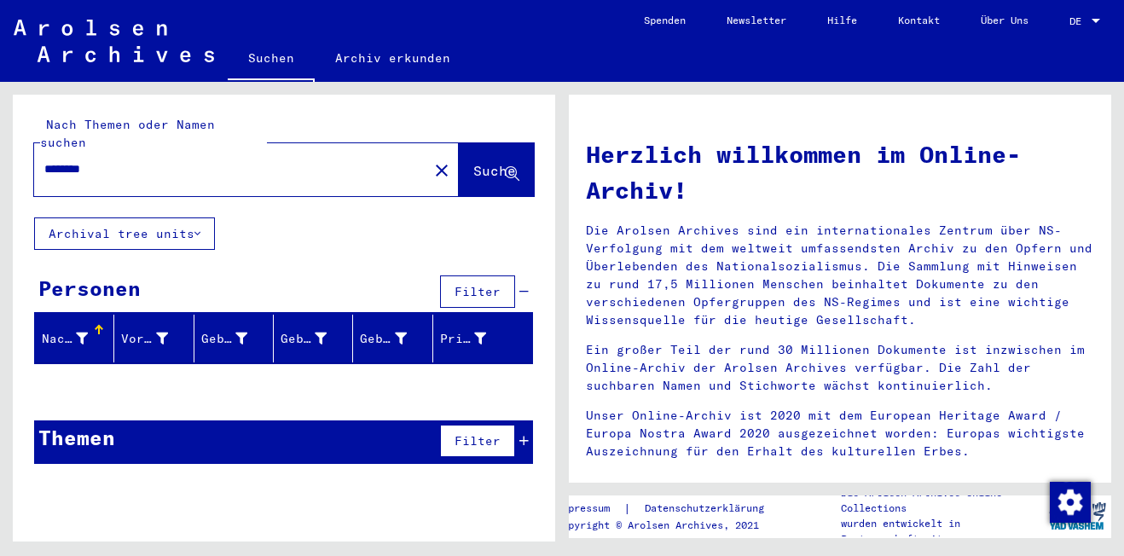
click at [473, 162] on span "Suche" at bounding box center [494, 170] width 43 height 17
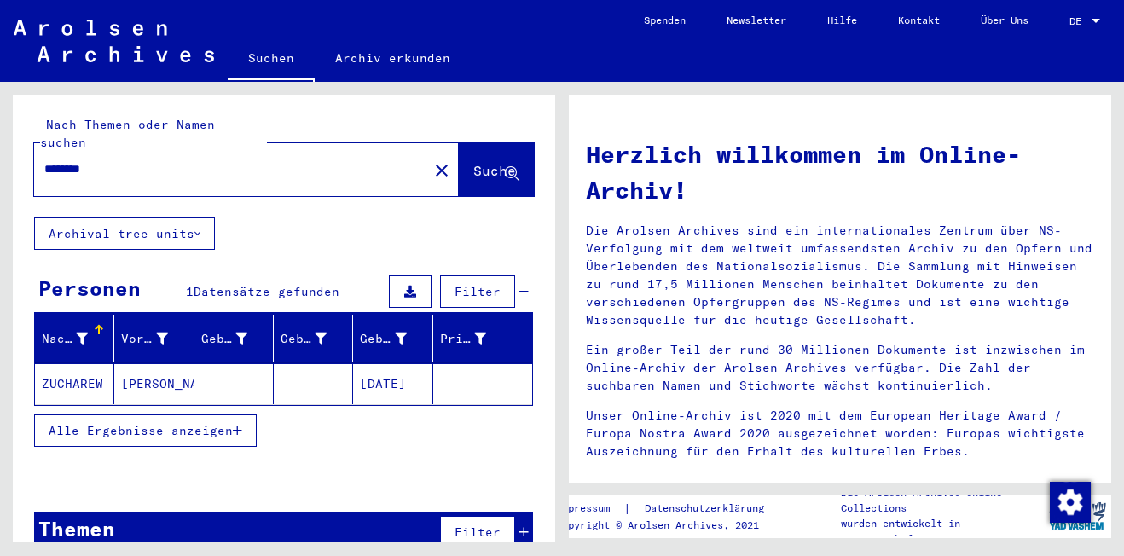
click at [95, 160] on input "********" at bounding box center [225, 169] width 363 height 18
click at [460, 171] on button "Suche" at bounding box center [496, 169] width 75 height 53
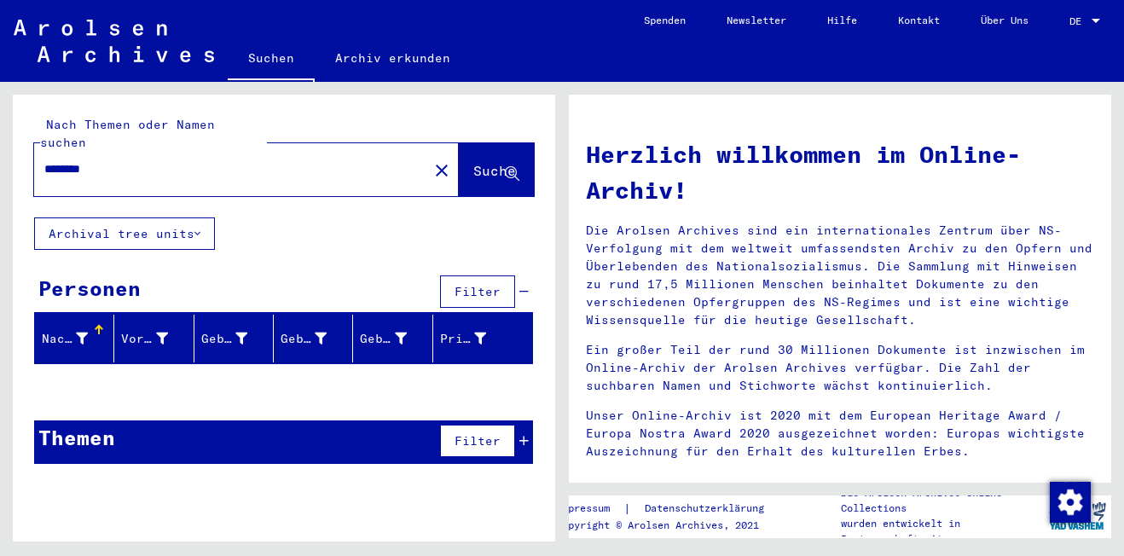
click at [60, 160] on input "********" at bounding box center [225, 169] width 363 height 18
click at [482, 168] on button "Suche" at bounding box center [496, 169] width 75 height 53
drag, startPoint x: 108, startPoint y: 145, endPoint x: 13, endPoint y: 138, distance: 95.7
click at [13, 138] on div "Nach Themen oder Namen suchen ******* close Suche" at bounding box center [284, 156] width 542 height 123
paste input "***"
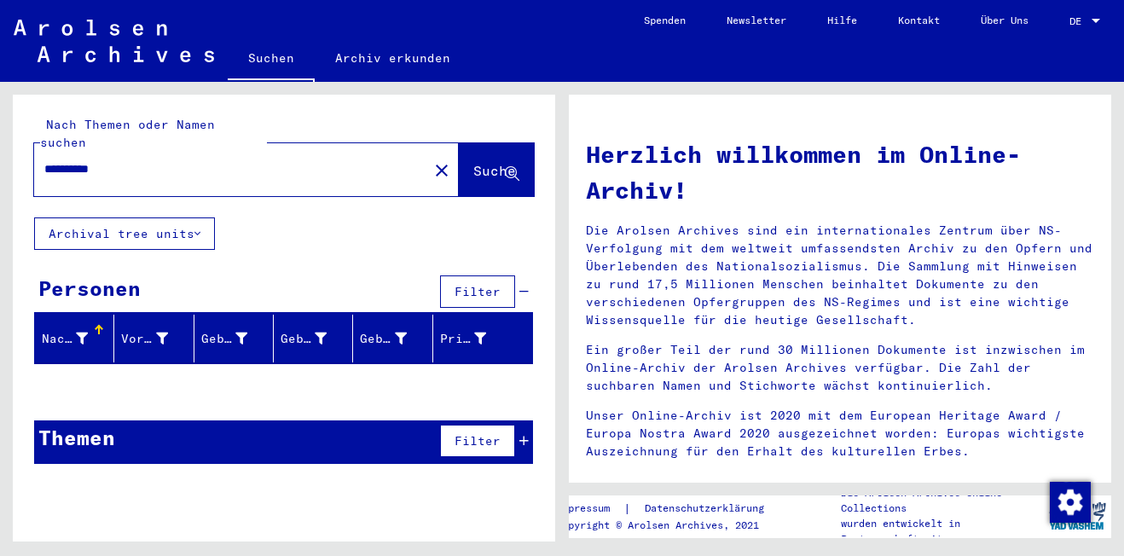
type input "**********"
click at [473, 162] on span "Suche" at bounding box center [494, 170] width 43 height 17
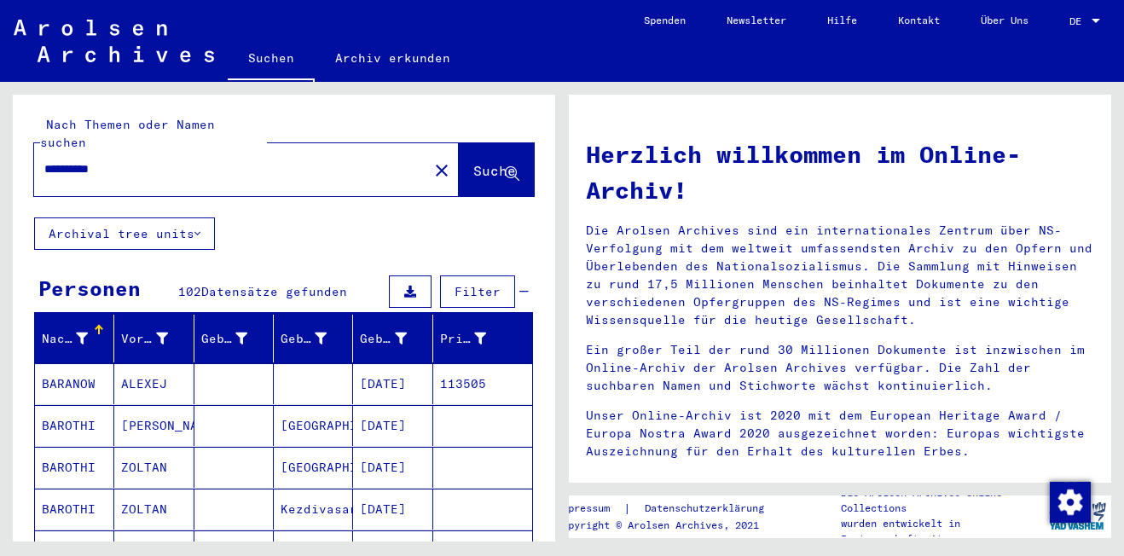
drag, startPoint x: 137, startPoint y: 370, endPoint x: 202, endPoint y: 370, distance: 64.8
click at [137, 370] on mat-cell "ALEXEJ" at bounding box center [153, 383] width 79 height 41
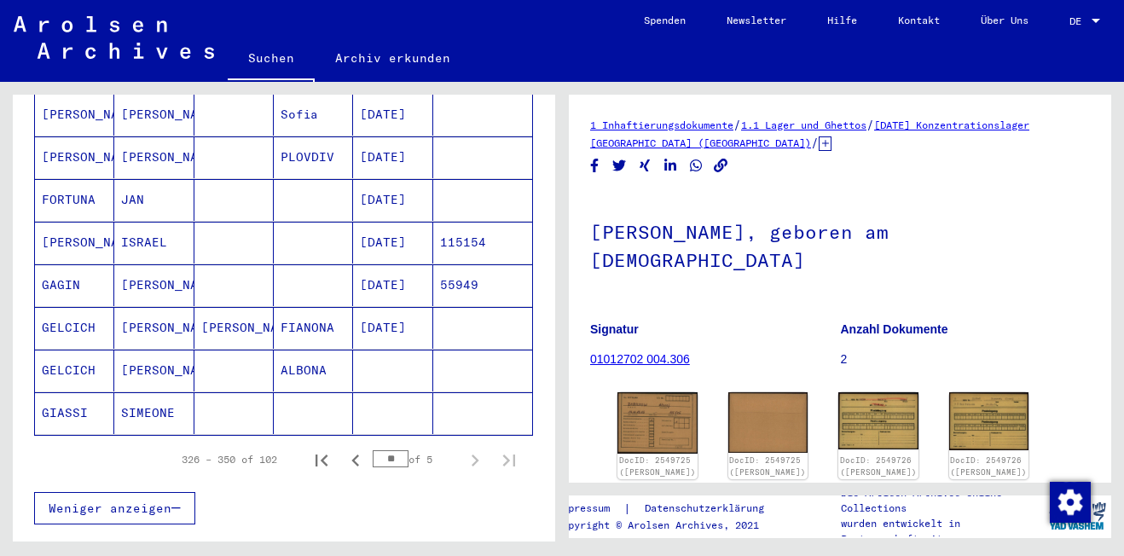
scroll to position [1023, 0]
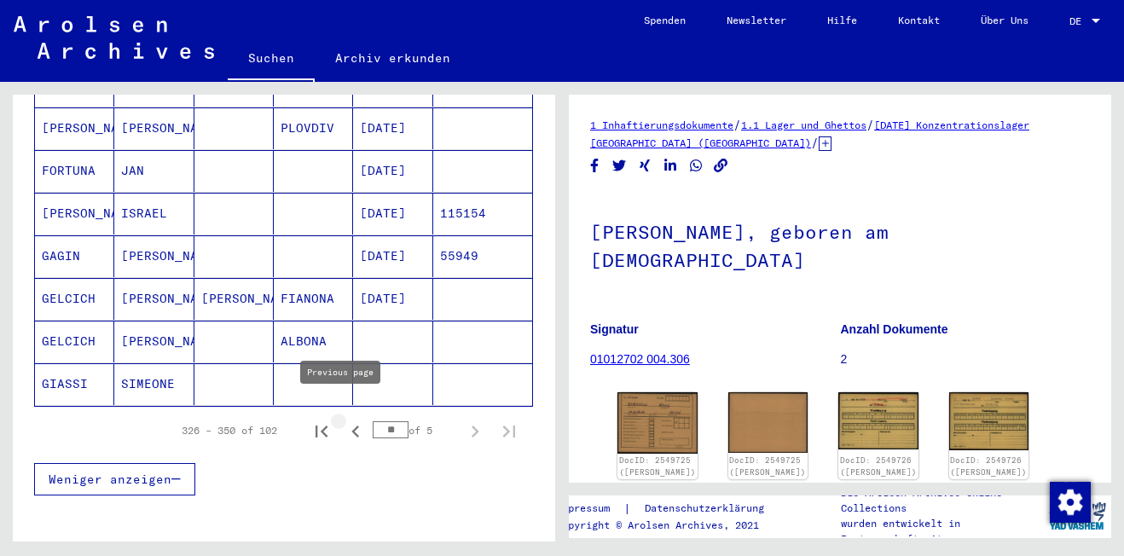
click at [344, 419] on icon "Previous page" at bounding box center [356, 431] width 24 height 24
type input "**"
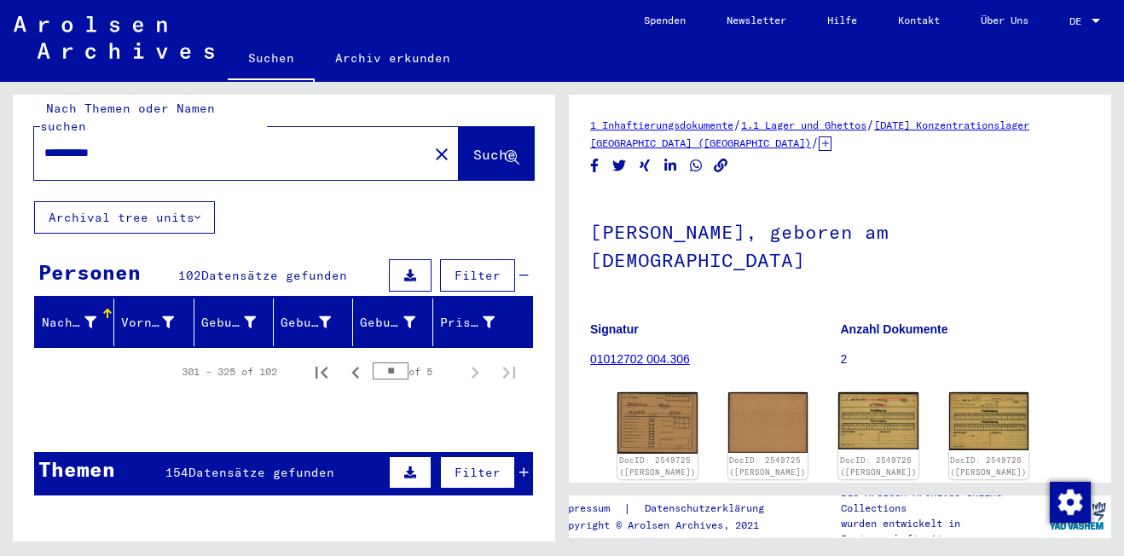
scroll to position [0, 0]
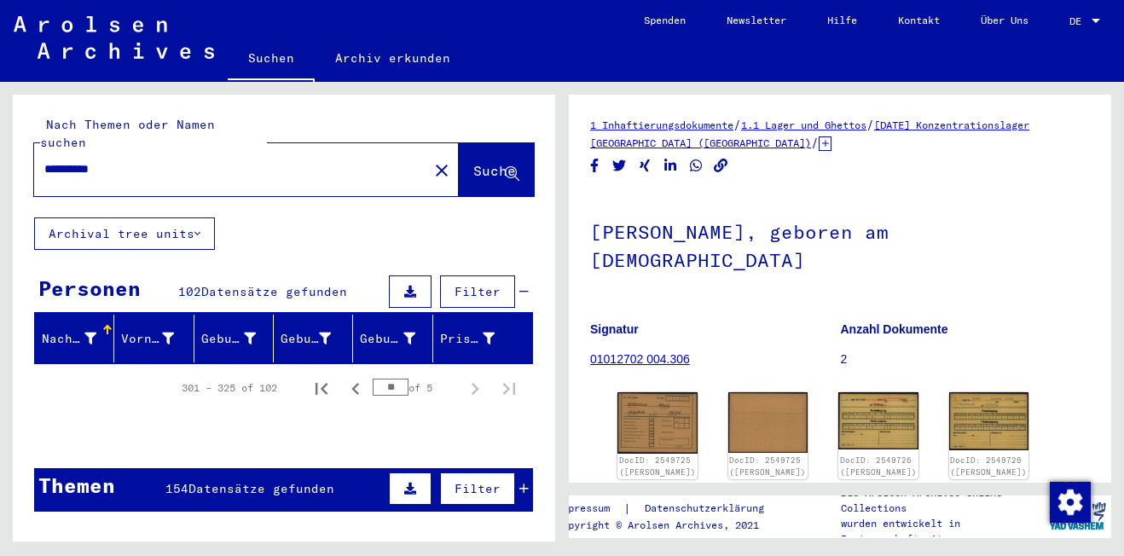
click at [473, 162] on span "Suche" at bounding box center [494, 170] width 43 height 17
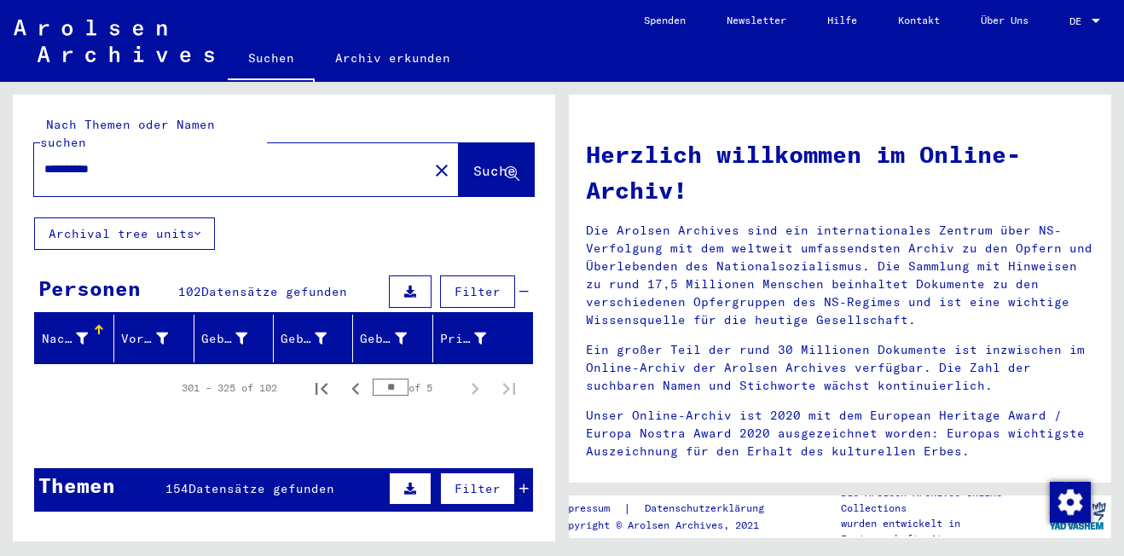
click at [201, 284] on span "Datensätze gefunden" at bounding box center [274, 291] width 146 height 15
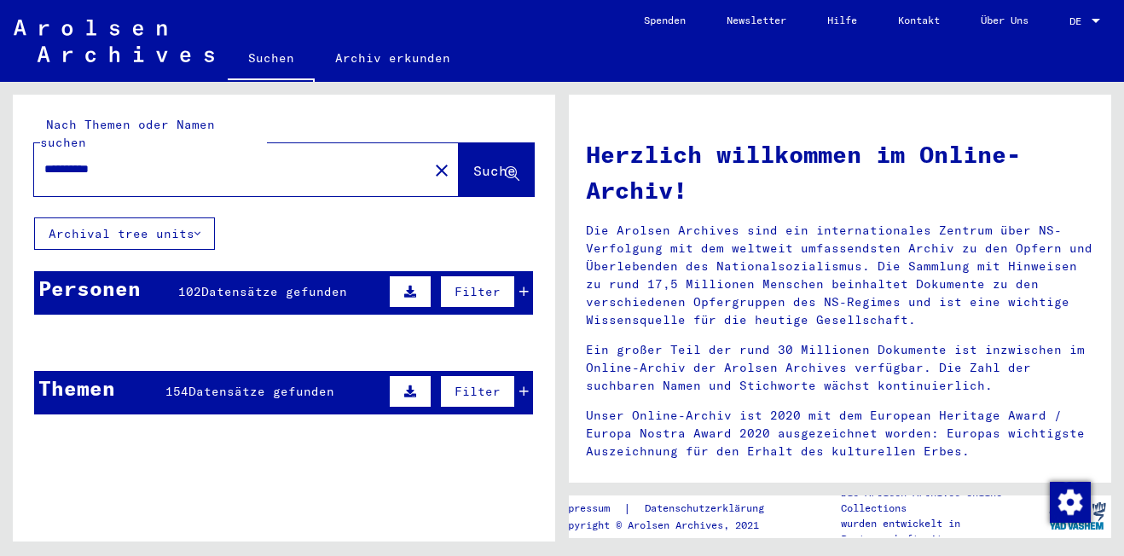
click at [237, 284] on div "Personen 102 Datensätze gefunden Filter" at bounding box center [283, 292] width 499 height 43
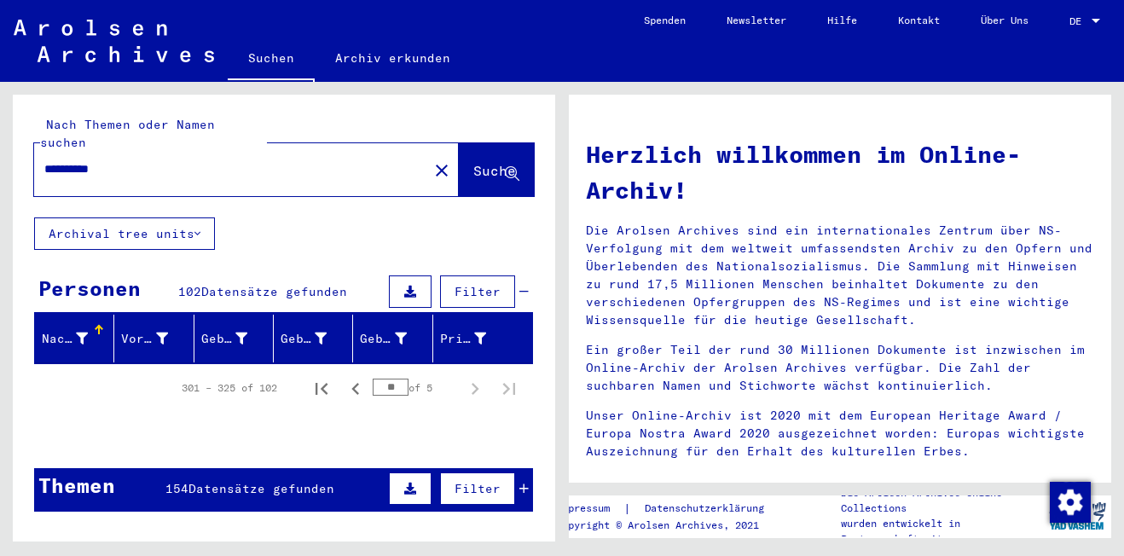
drag, startPoint x: 130, startPoint y: 146, endPoint x: -9, endPoint y: 139, distance: 138.3
click at [0, 139] on html "**********" at bounding box center [562, 278] width 1124 height 556
click at [466, 165] on button "Suche" at bounding box center [496, 169] width 75 height 53
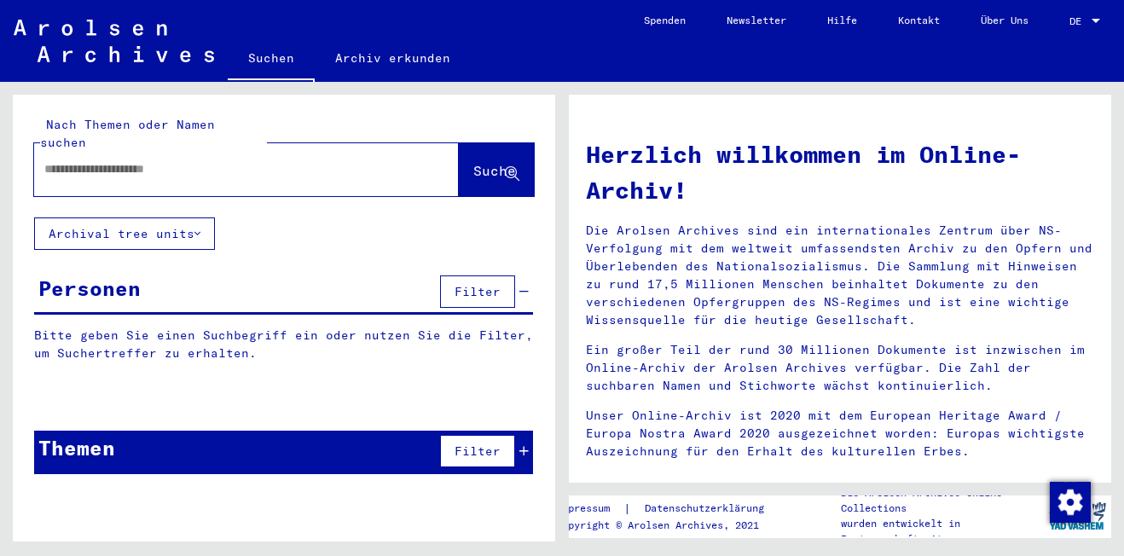
paste input "**********"
type input "**********"
click at [473, 162] on span "Suche" at bounding box center [494, 170] width 43 height 17
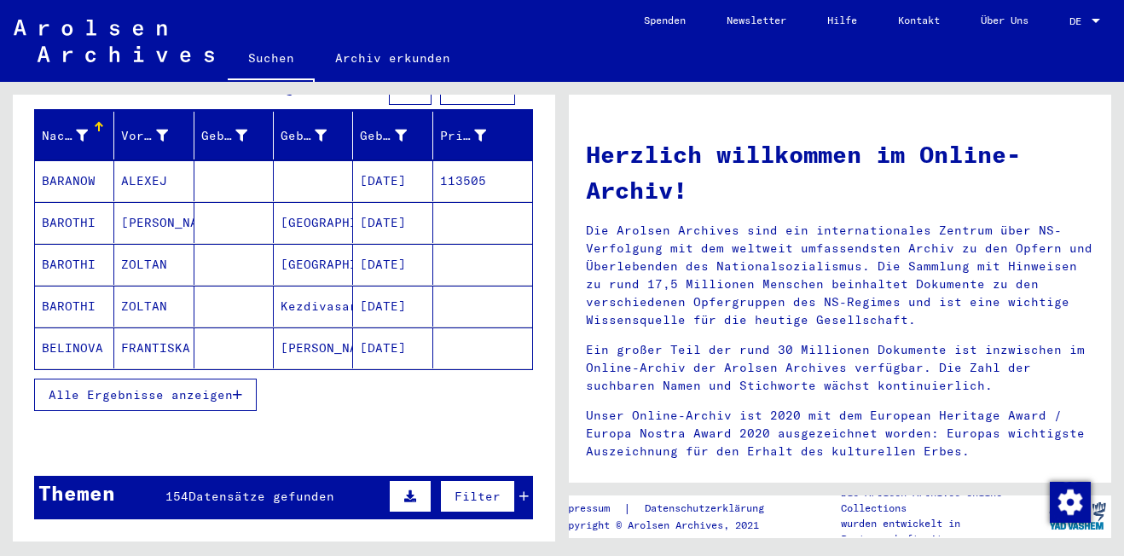
scroll to position [171, 0]
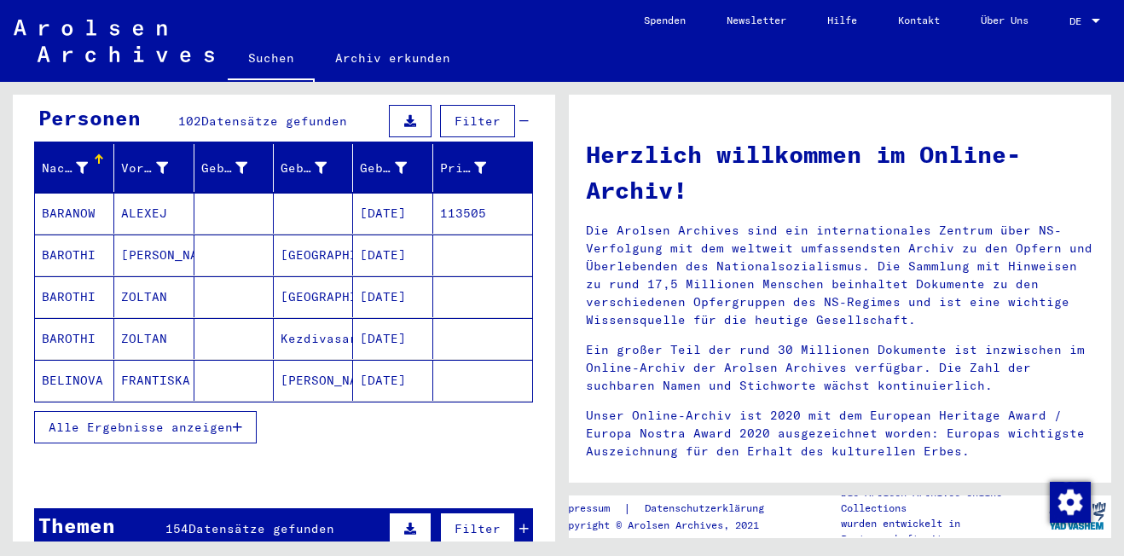
click at [224, 419] on span "Alle Ergebnisse anzeigen" at bounding box center [141, 426] width 184 height 15
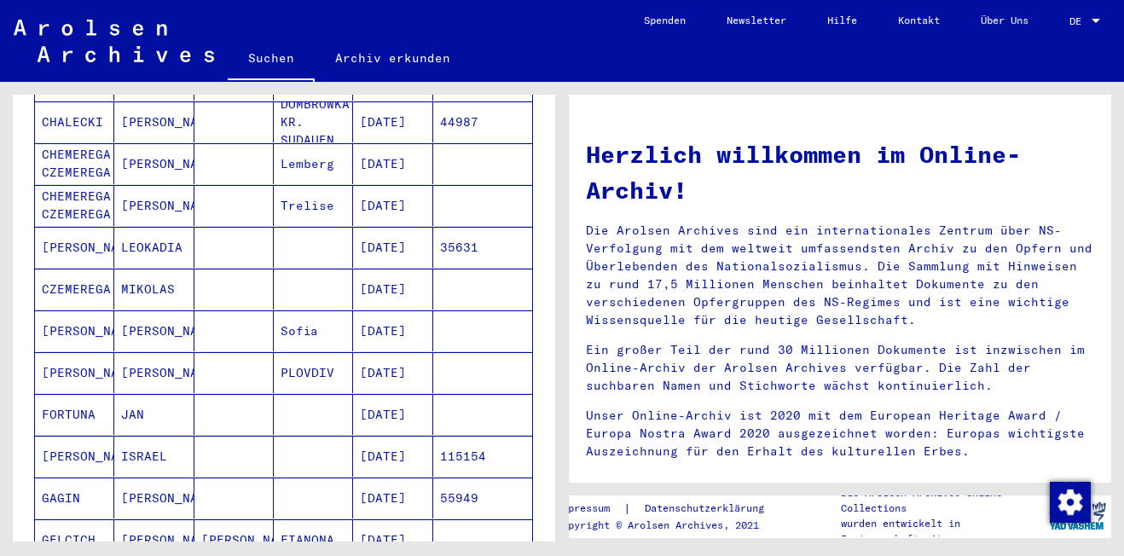
scroll to position [1194, 0]
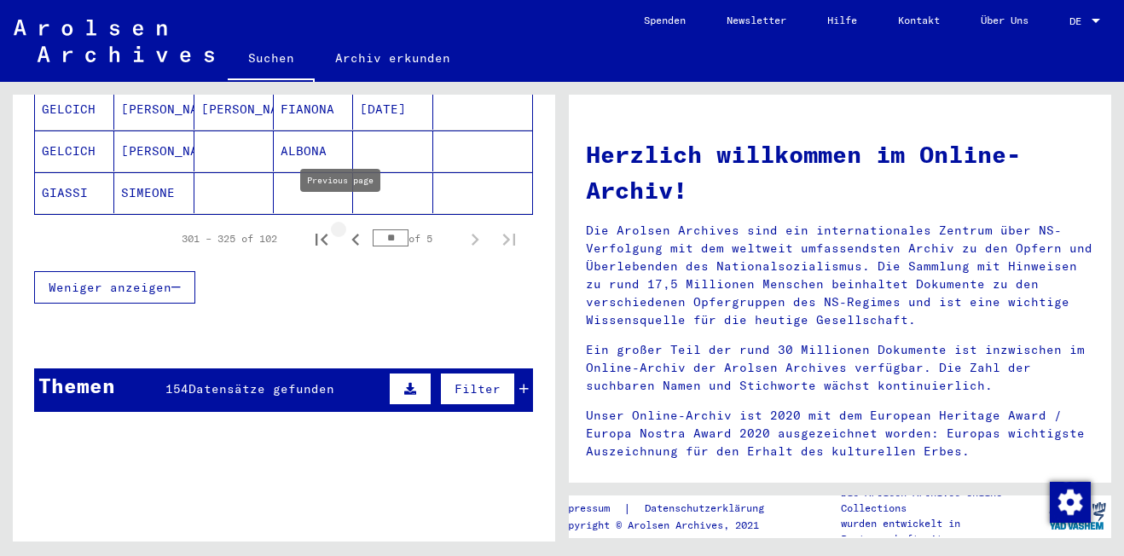
click at [351, 234] on icon "Previous page" at bounding box center [355, 240] width 8 height 12
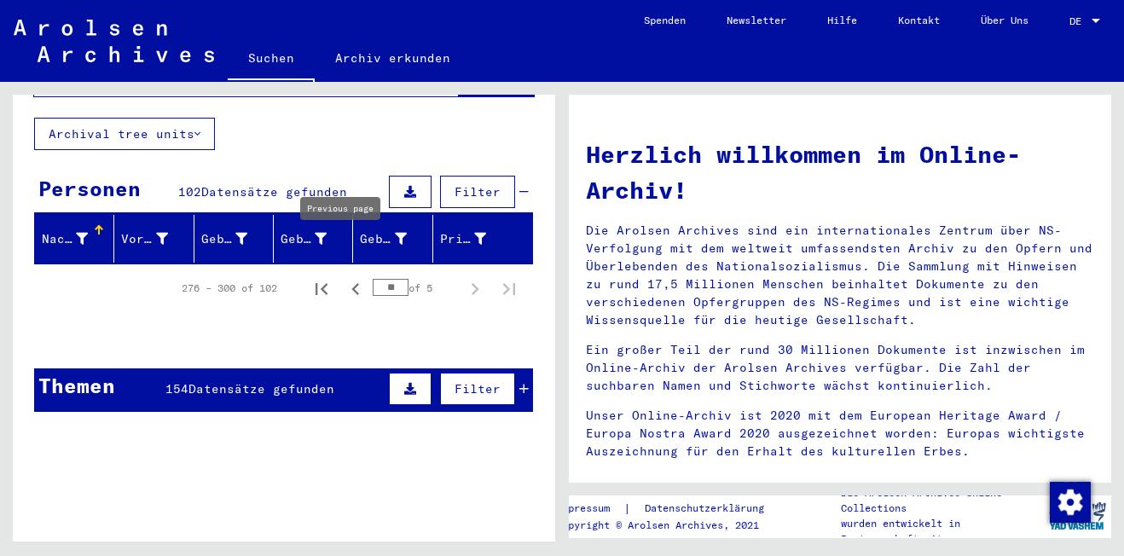
scroll to position [72, 0]
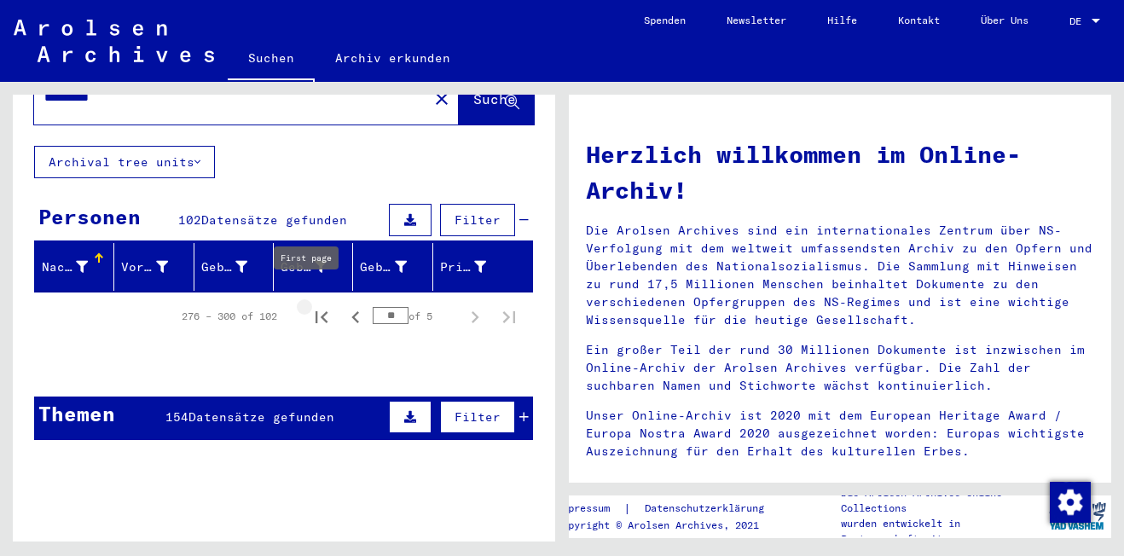
click at [309, 305] on icon "First page" at bounding box center [321, 317] width 24 height 24
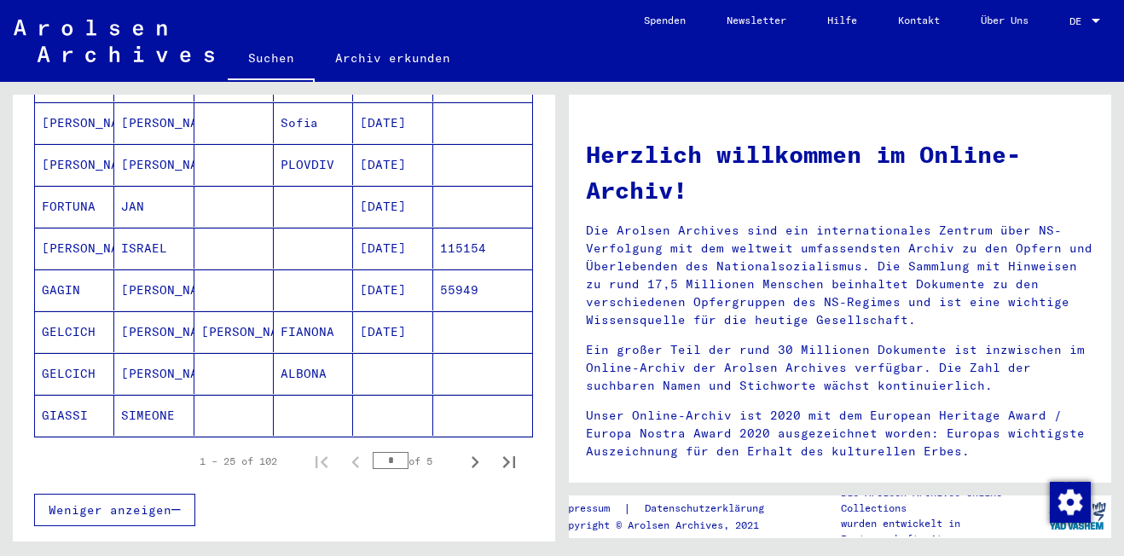
scroll to position [1009, 0]
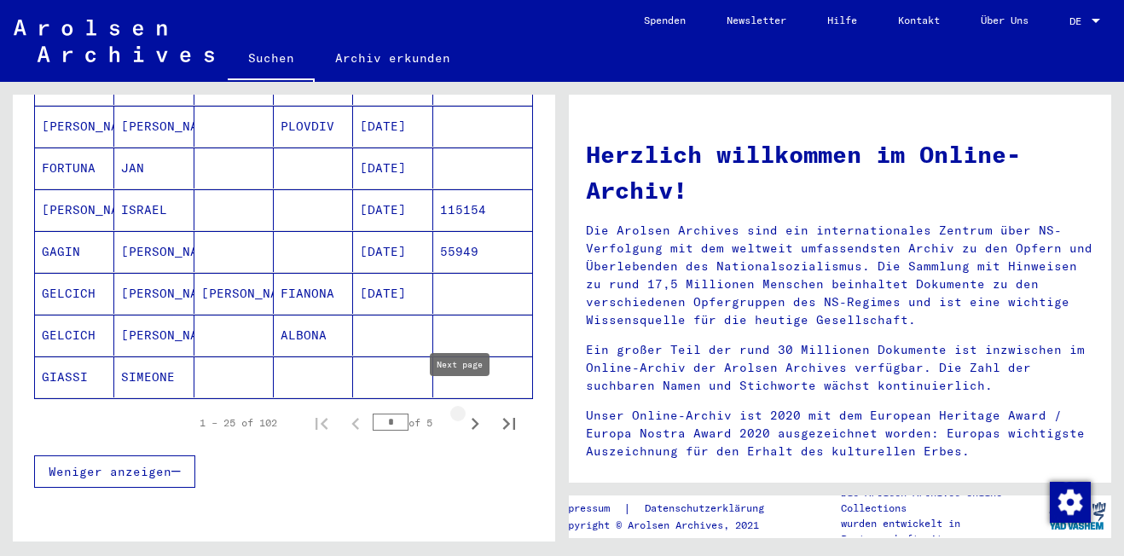
click at [463, 412] on icon "Next page" at bounding box center [475, 424] width 24 height 24
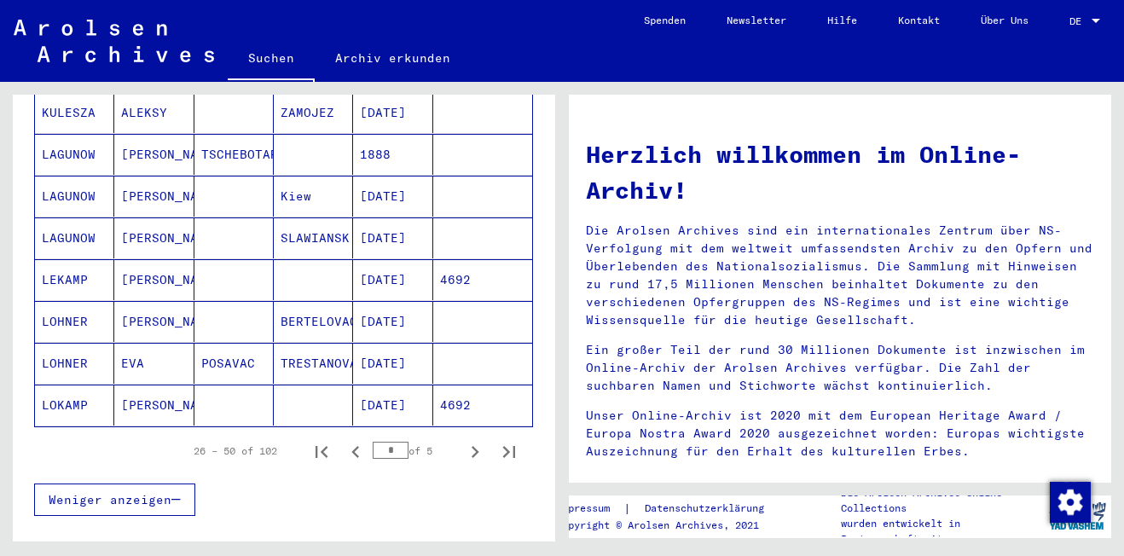
scroll to position [924, 0]
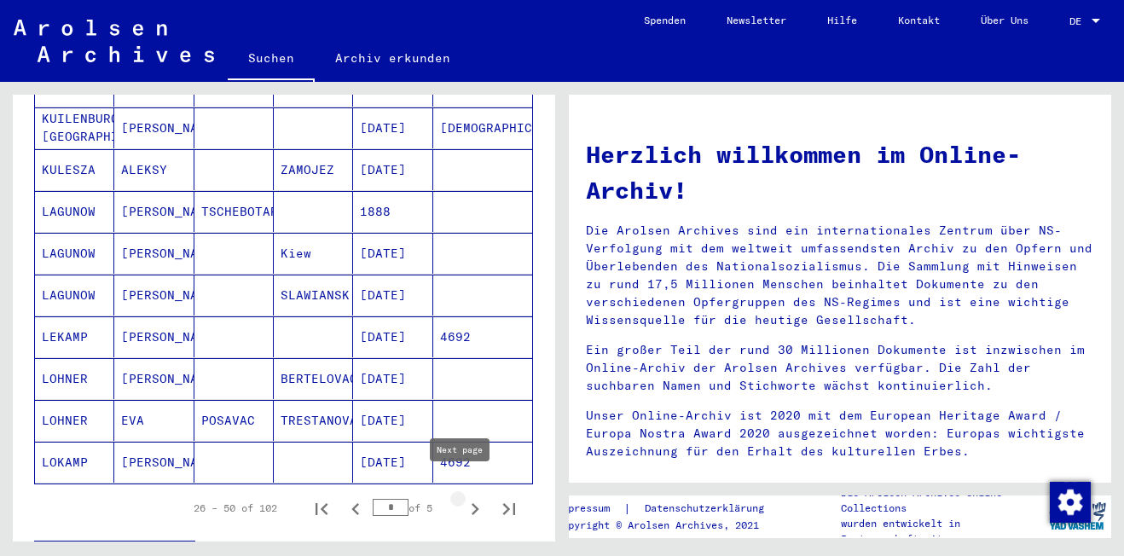
click at [463, 497] on icon "Next page" at bounding box center [475, 509] width 24 height 24
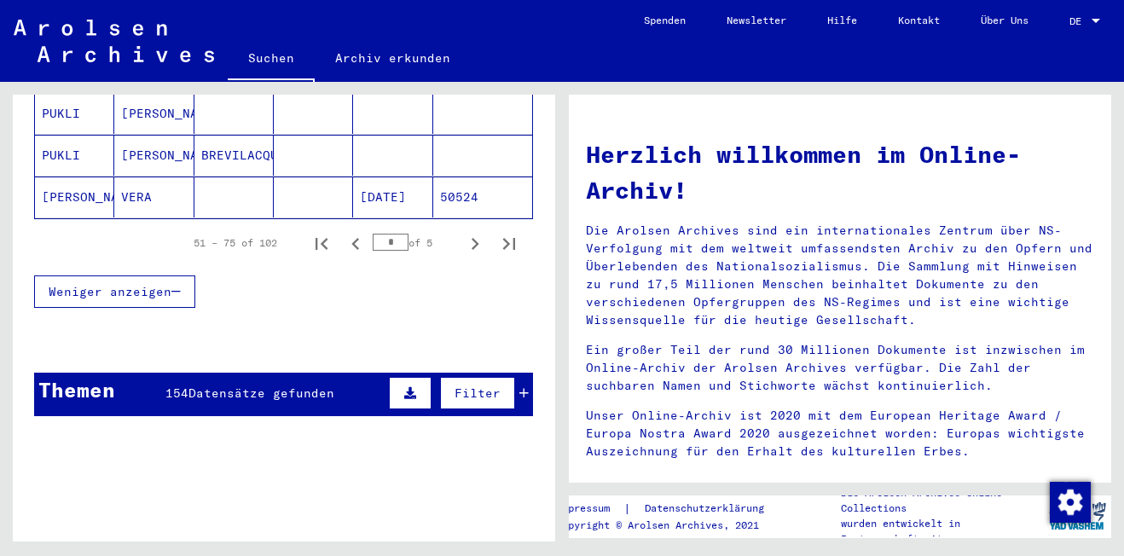
scroll to position [1180, 0]
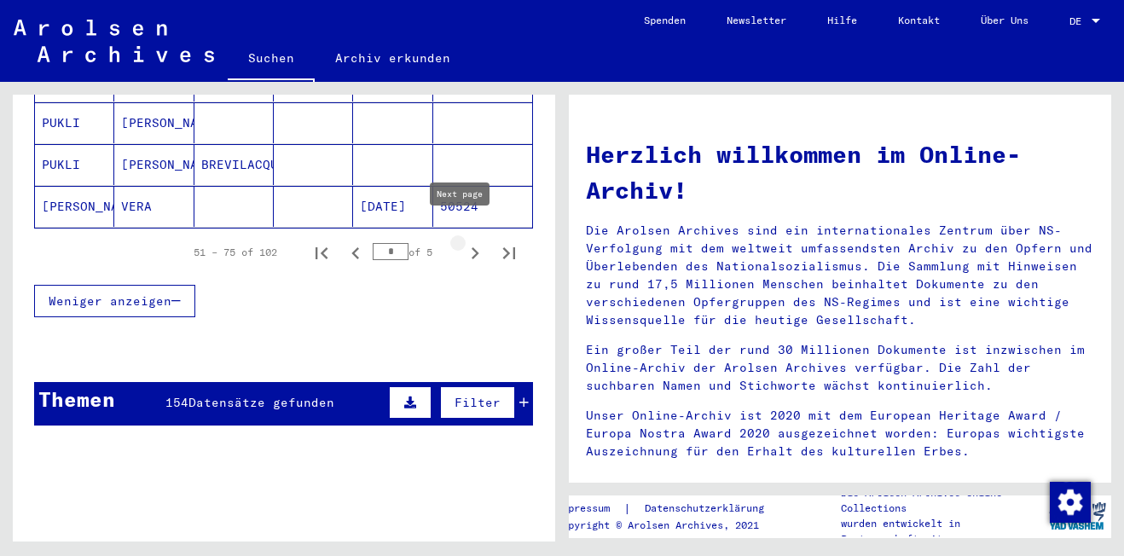
click at [463, 241] on icon "Next page" at bounding box center [475, 253] width 24 height 24
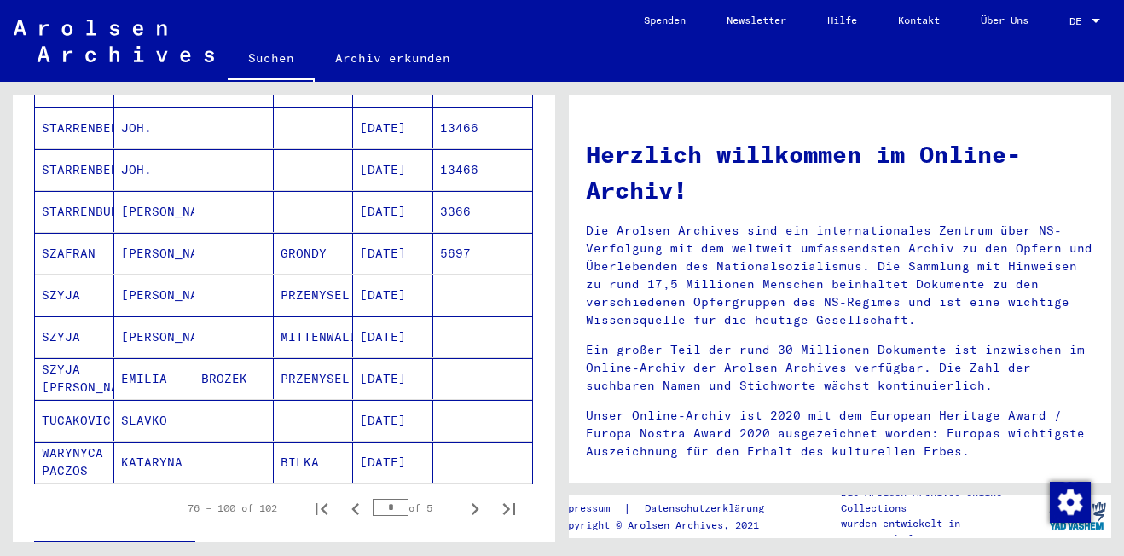
scroll to position [1265, 0]
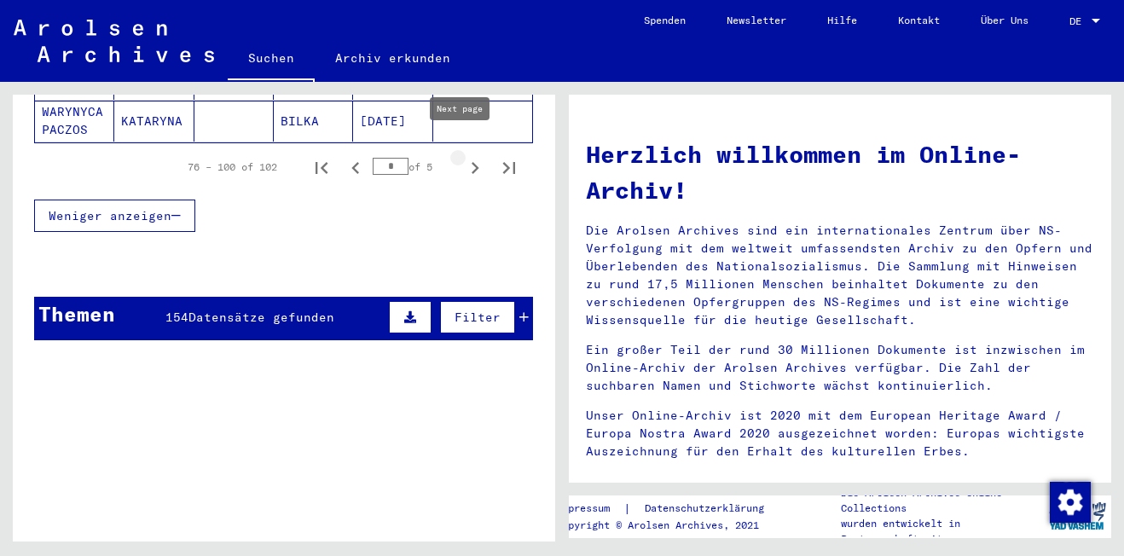
click at [463, 156] on icon "Next page" at bounding box center [475, 168] width 24 height 24
type input "*"
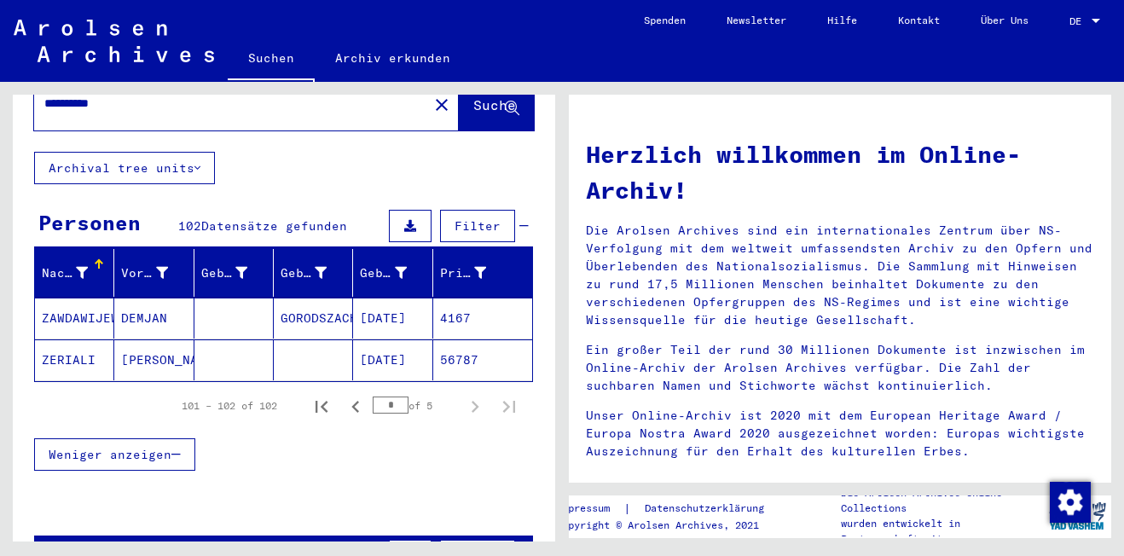
scroll to position [0, 0]
